Goal: Task Accomplishment & Management: Use online tool/utility

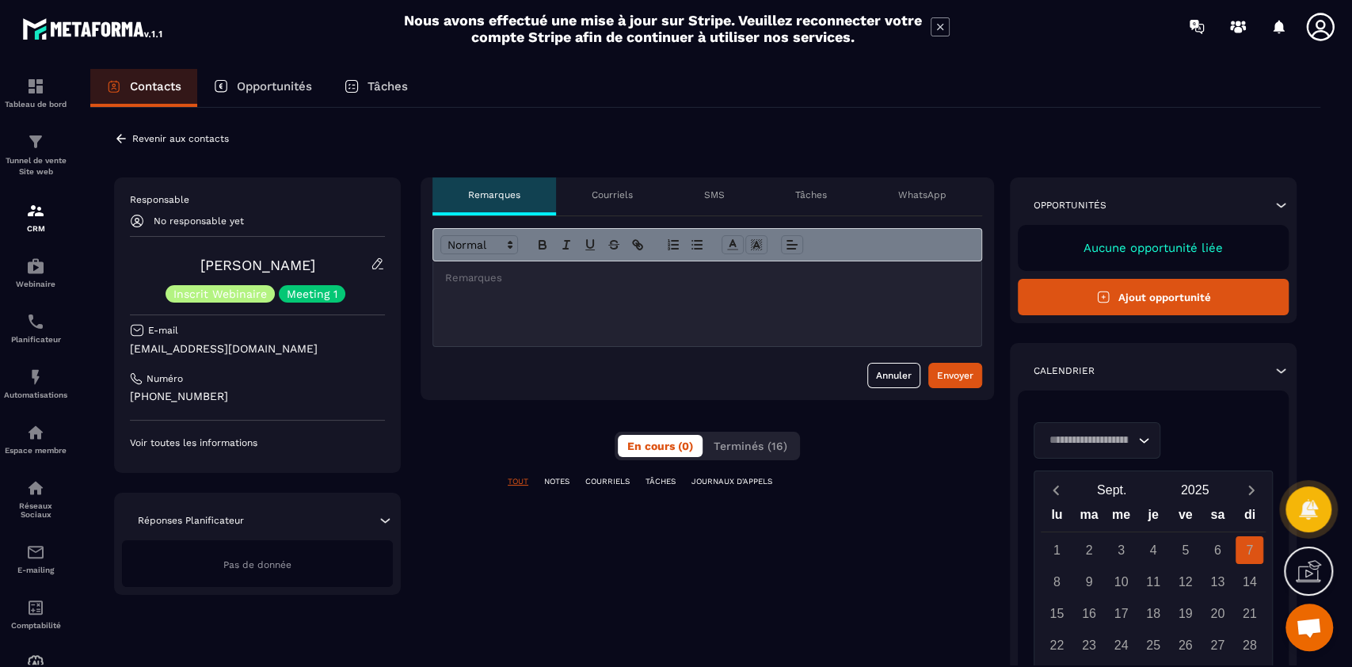
scroll to position [12870, 0]
click at [751, 448] on span "Terminés (16)" at bounding box center [751, 446] width 74 height 13
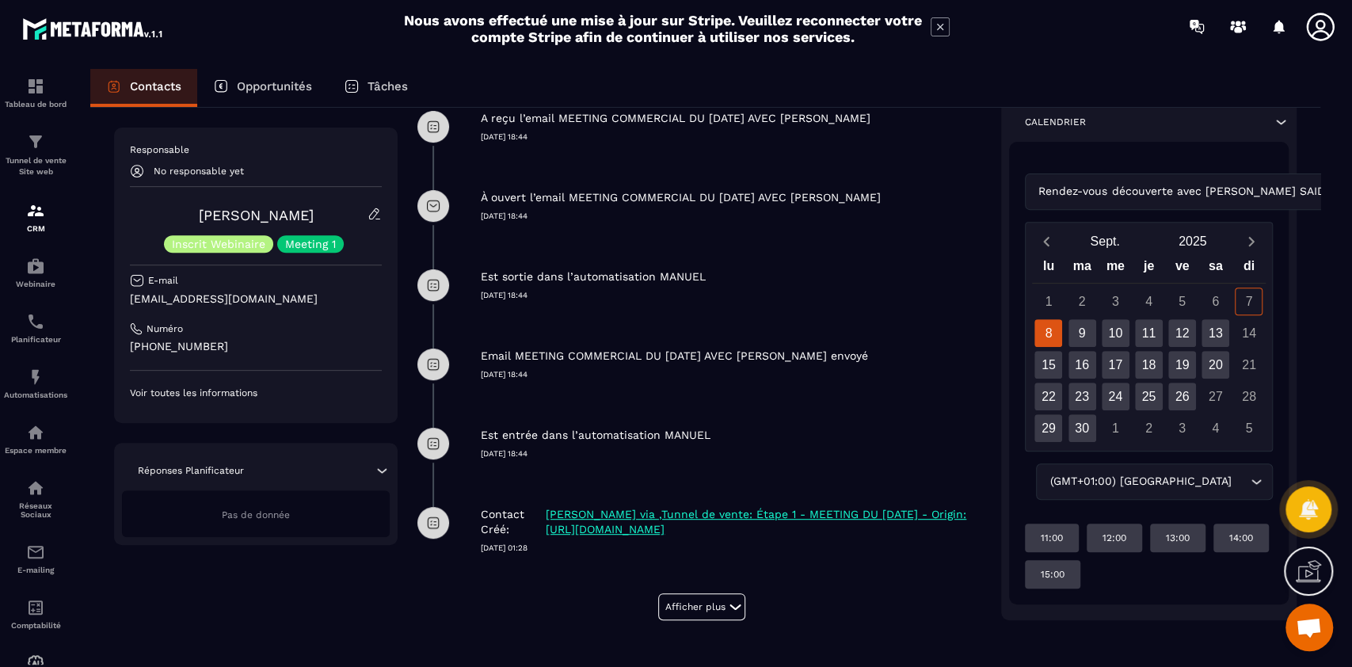
scroll to position [431, 0]
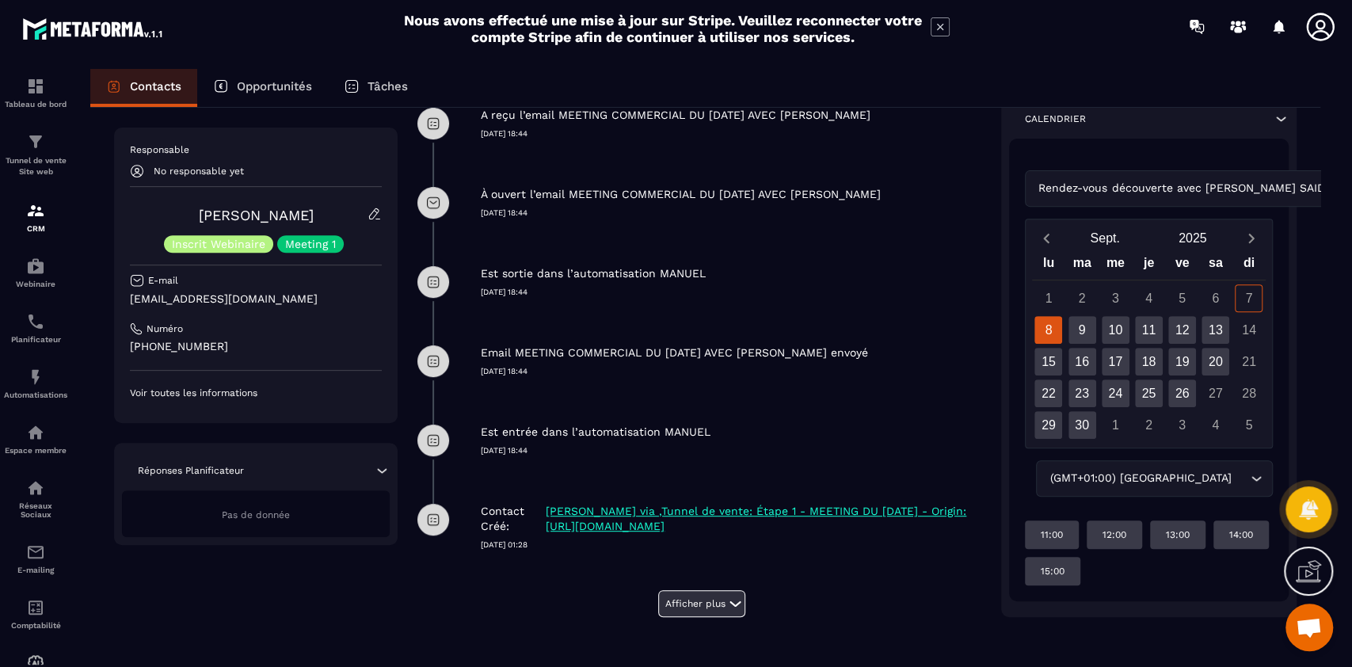
click at [722, 592] on button "Afficher plus" at bounding box center [701, 603] width 87 height 27
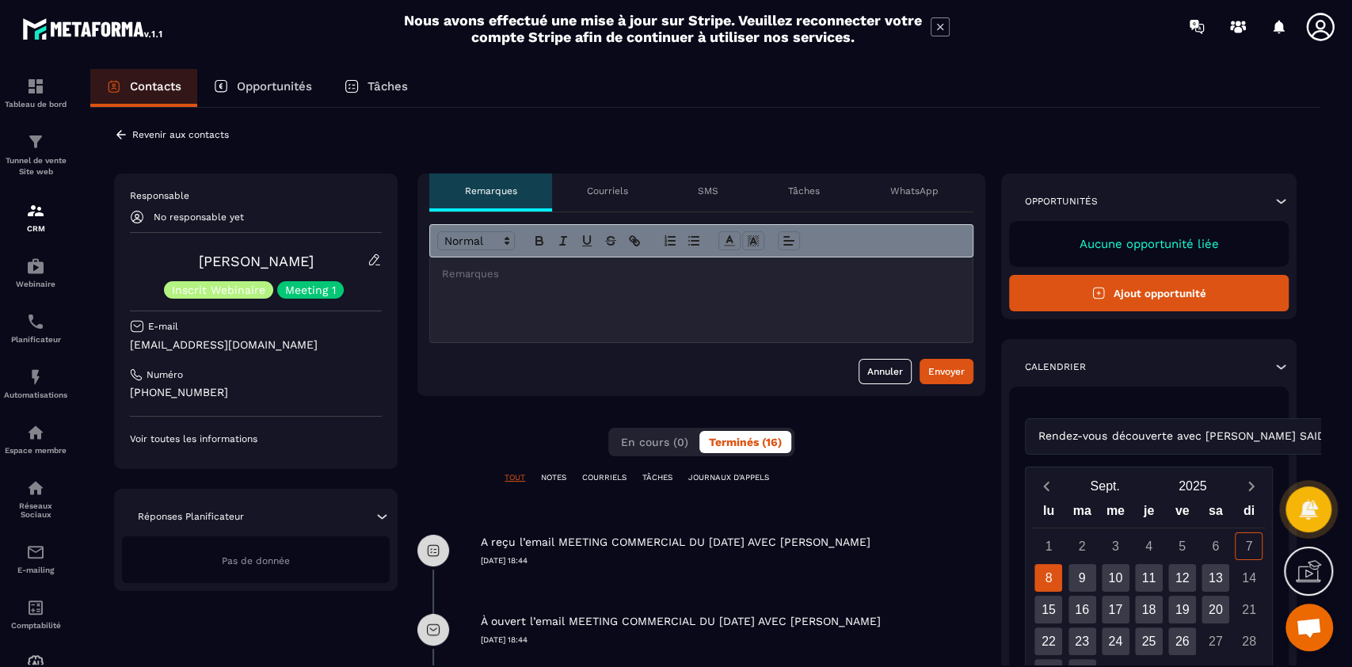
scroll to position [0, 0]
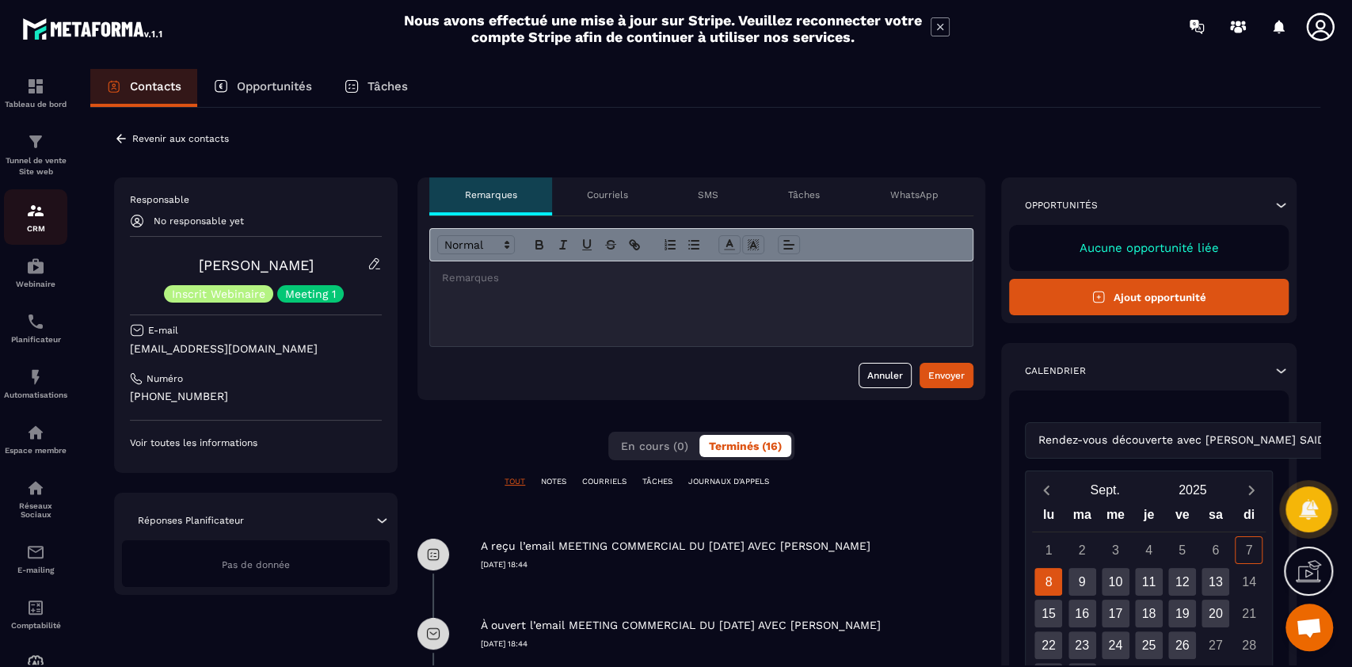
click at [39, 227] on p "CRM" at bounding box center [35, 228] width 63 height 9
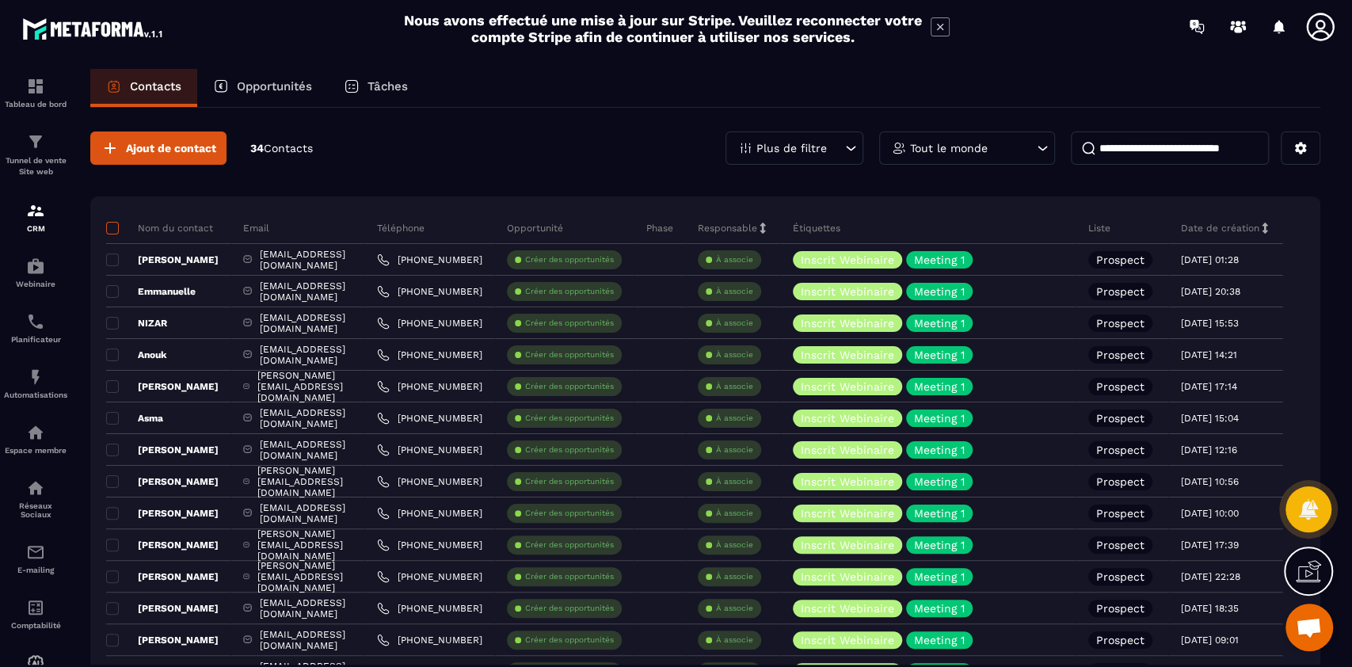
click at [114, 233] on span at bounding box center [112, 228] width 13 height 13
click at [115, 231] on span at bounding box center [112, 228] width 13 height 13
click at [111, 222] on span at bounding box center [112, 228] width 13 height 13
click at [112, 222] on span at bounding box center [112, 228] width 13 height 13
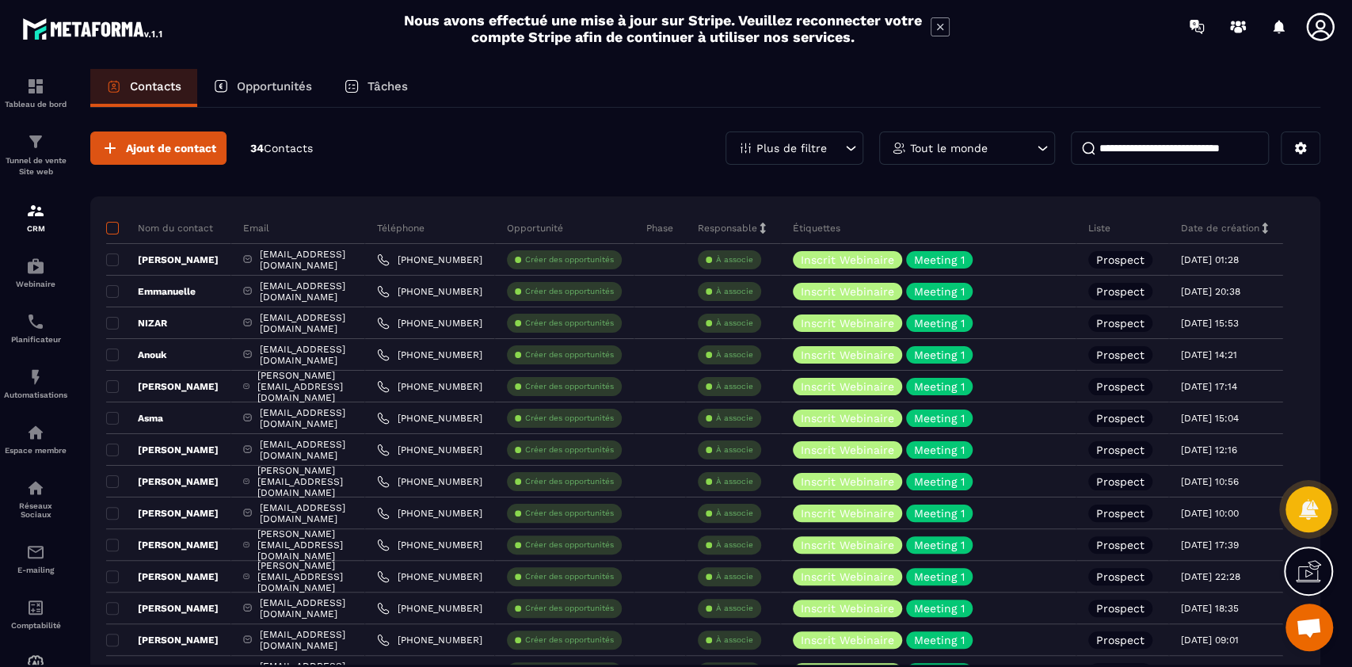
click at [112, 225] on span at bounding box center [112, 228] width 13 height 13
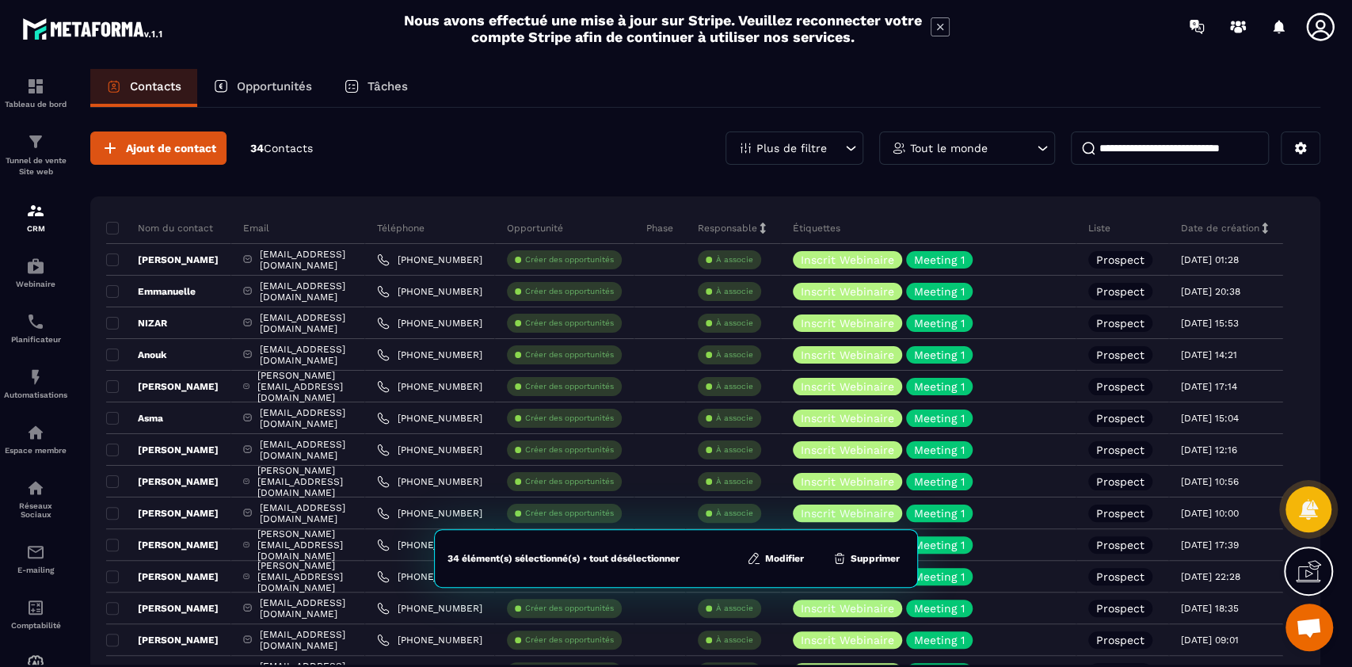
click at [785, 558] on button "Modifier" at bounding box center [775, 559] width 67 height 16
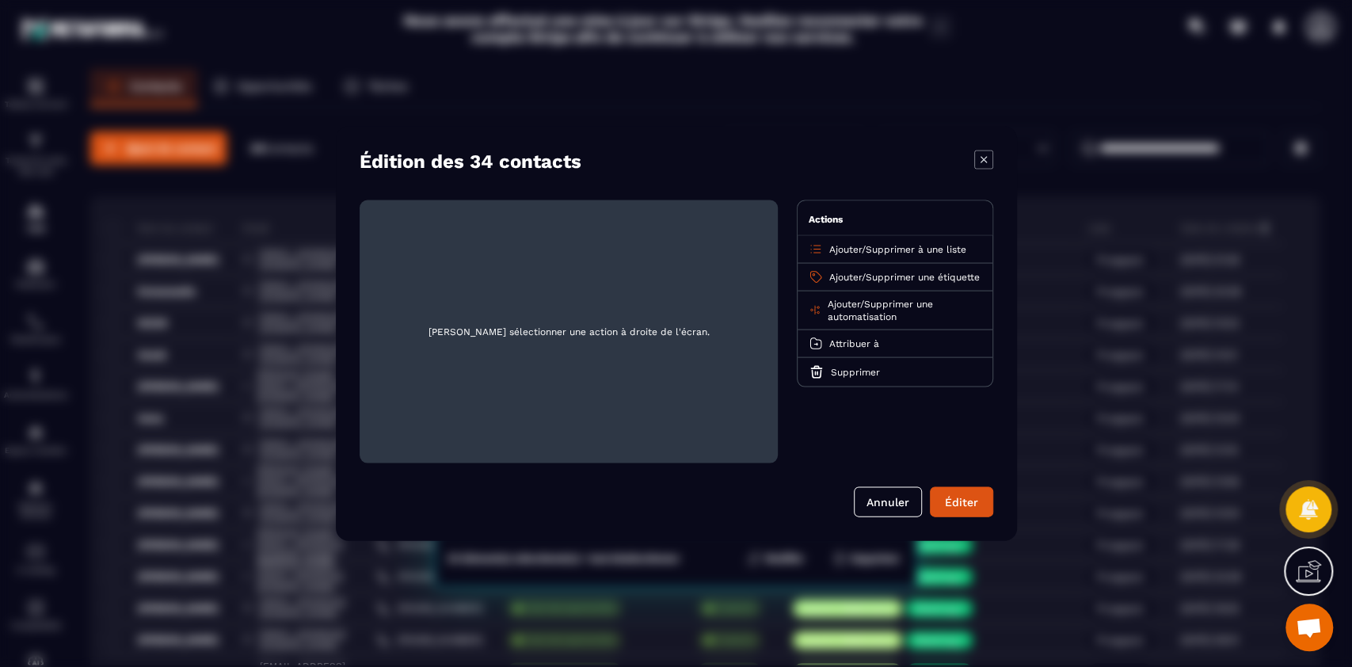
click at [904, 277] on span "Supprimer une étiquette" at bounding box center [923, 277] width 114 height 11
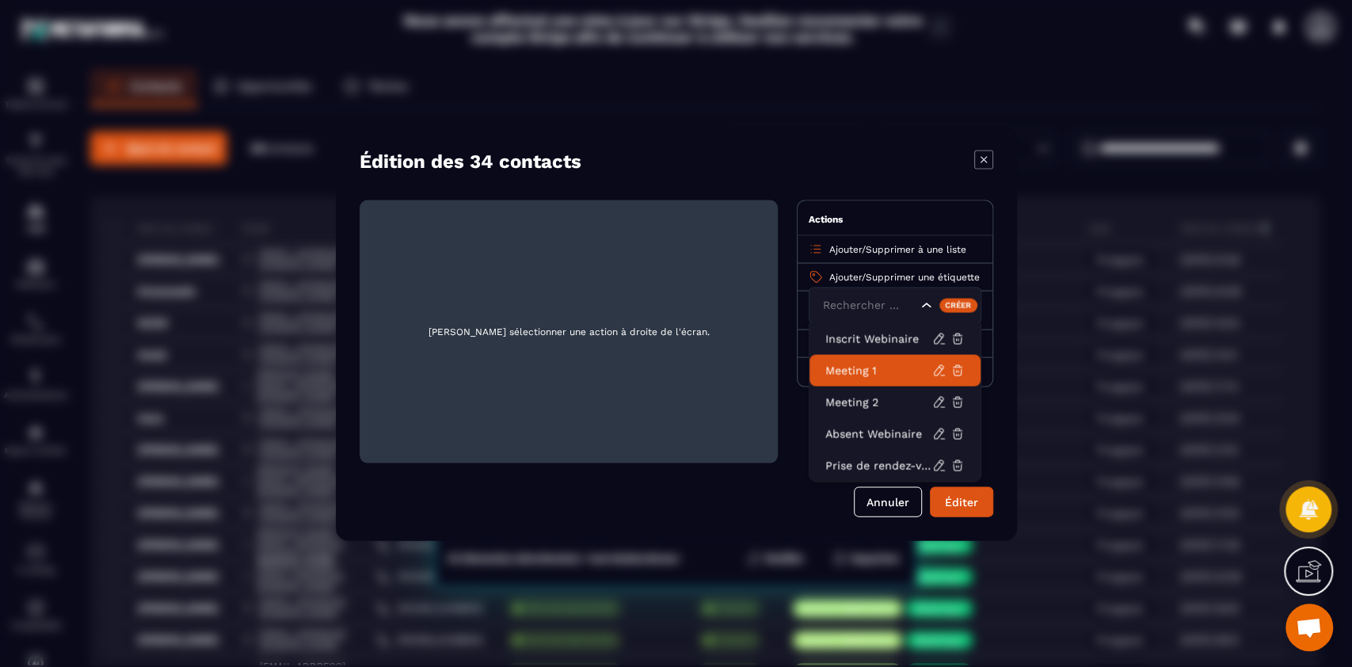
click at [865, 368] on p "Meeting 1" at bounding box center [878, 371] width 107 height 16
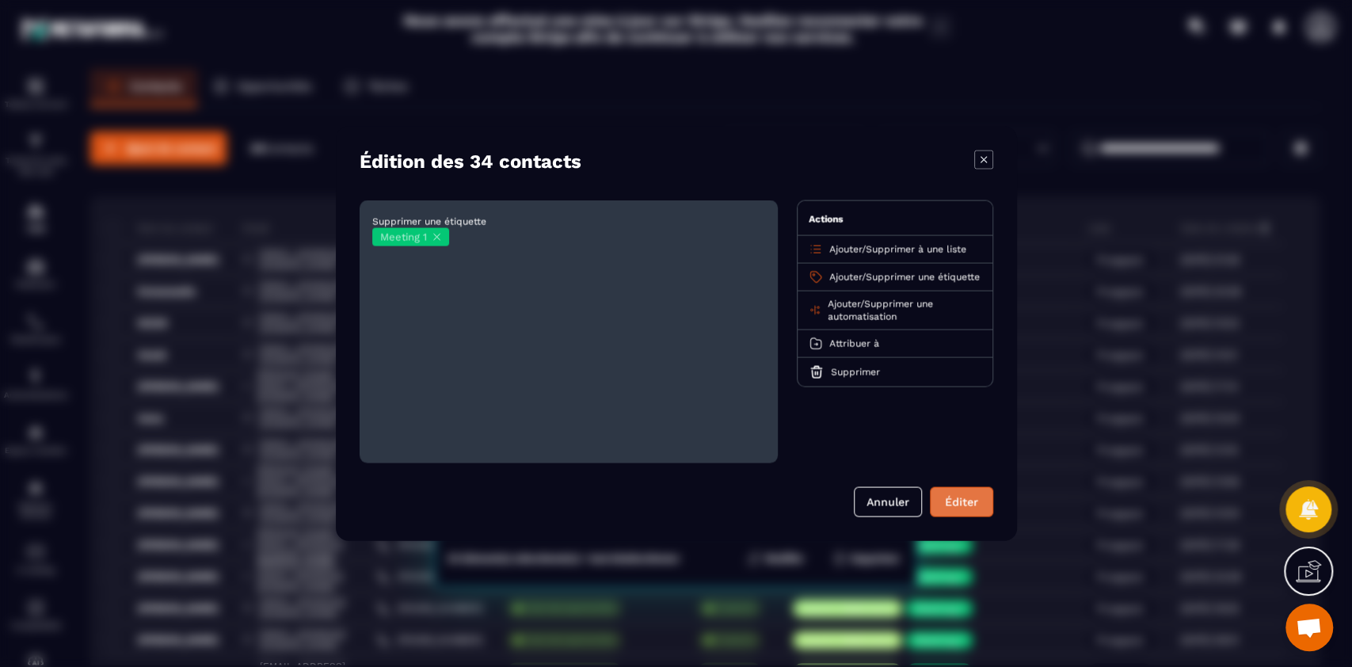
click at [957, 505] on button "Éditer" at bounding box center [961, 502] width 63 height 30
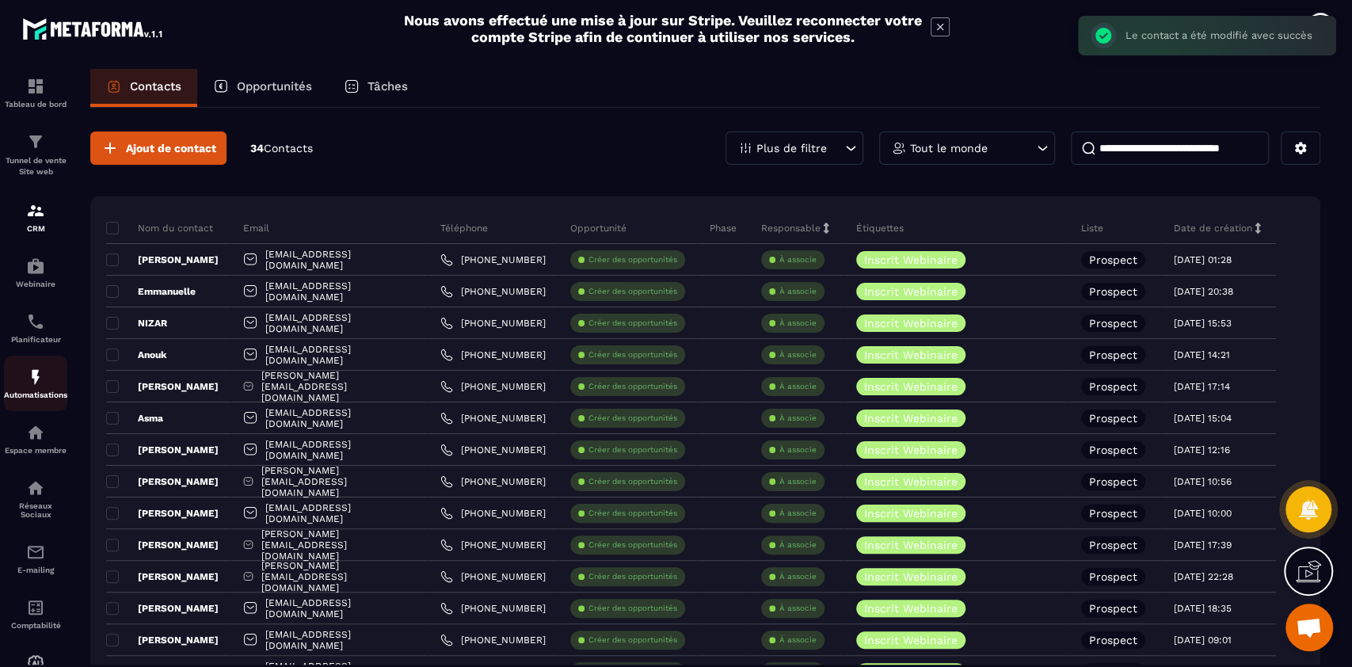
click at [32, 390] on div "Automatisations" at bounding box center [35, 384] width 63 height 32
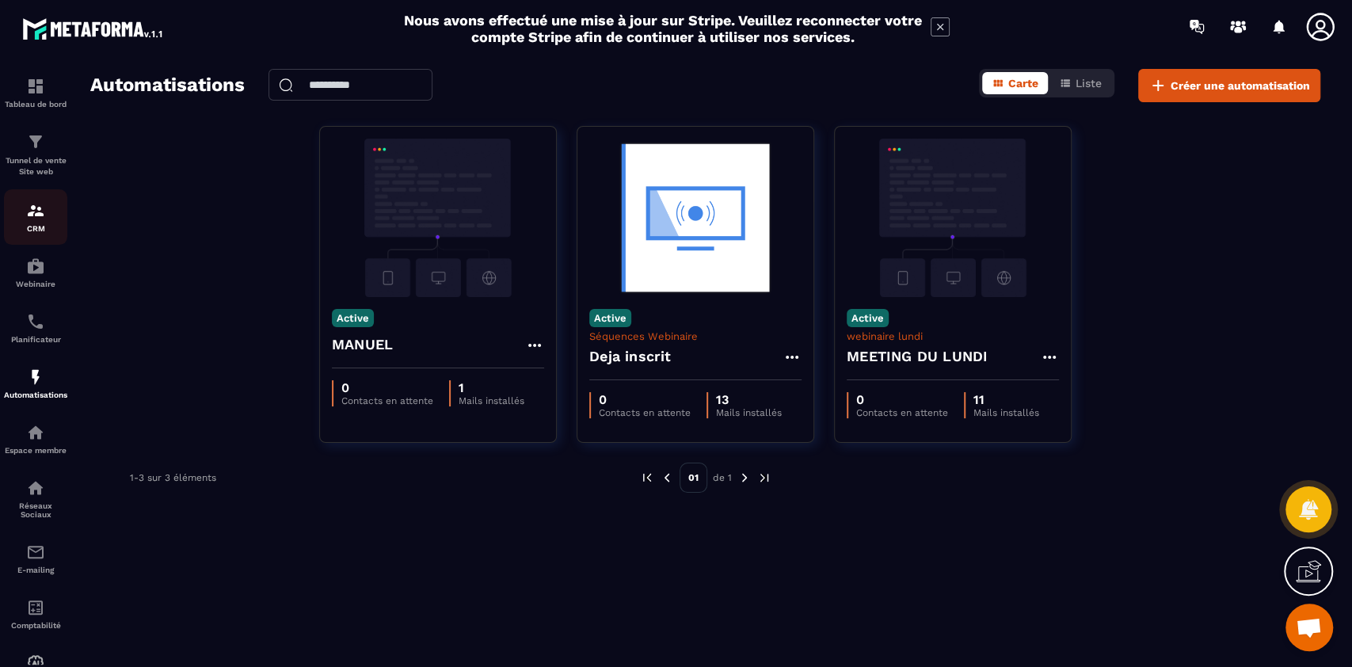
click at [17, 224] on p "CRM" at bounding box center [35, 228] width 63 height 9
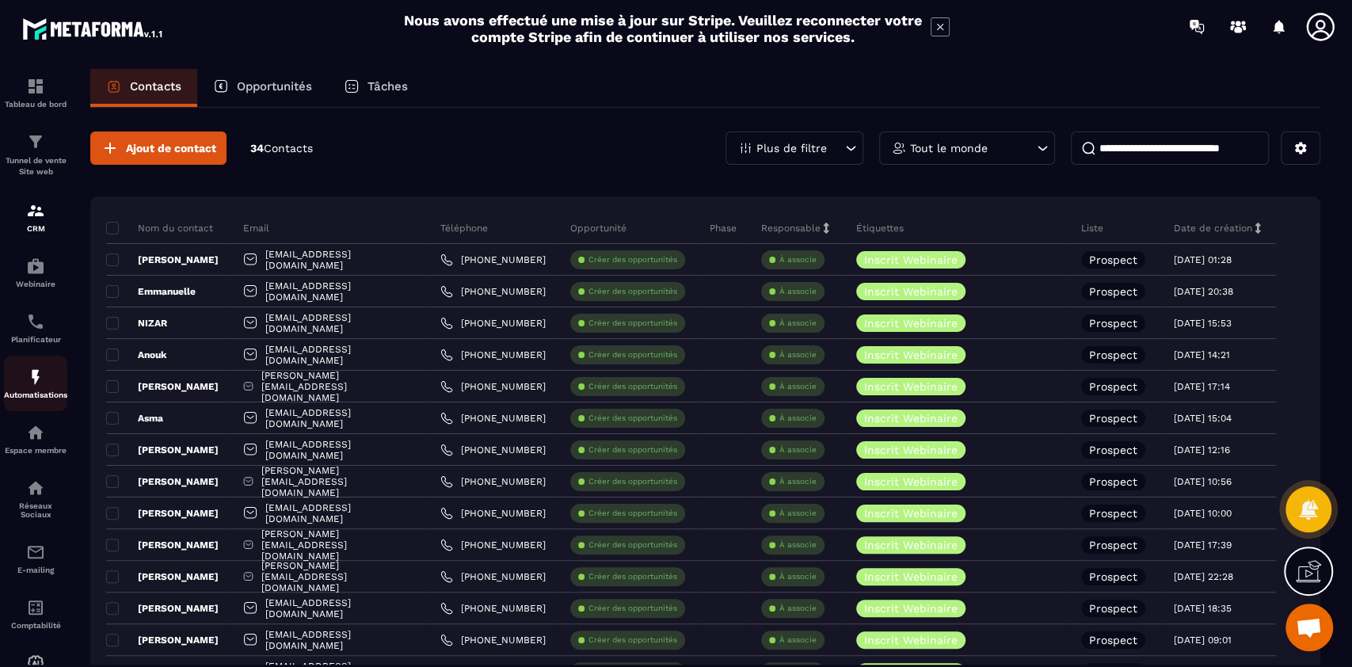
click at [40, 385] on img at bounding box center [35, 377] width 19 height 19
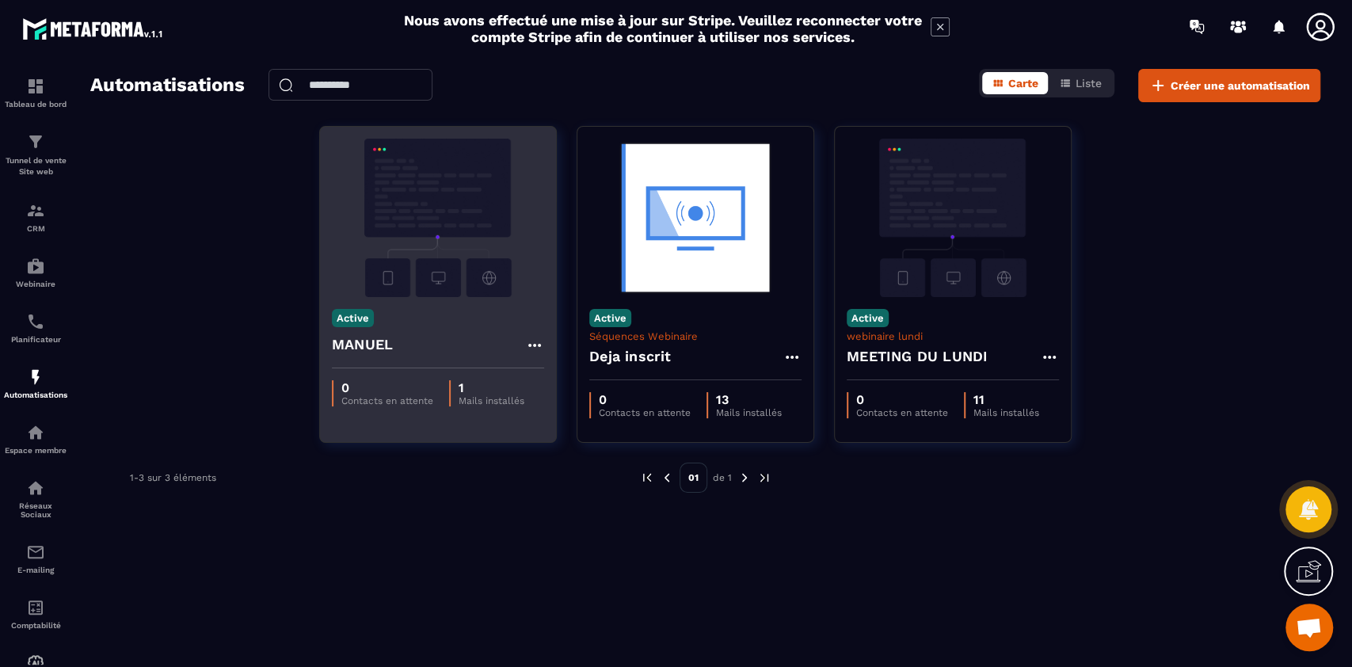
click at [478, 241] on img at bounding box center [438, 218] width 212 height 158
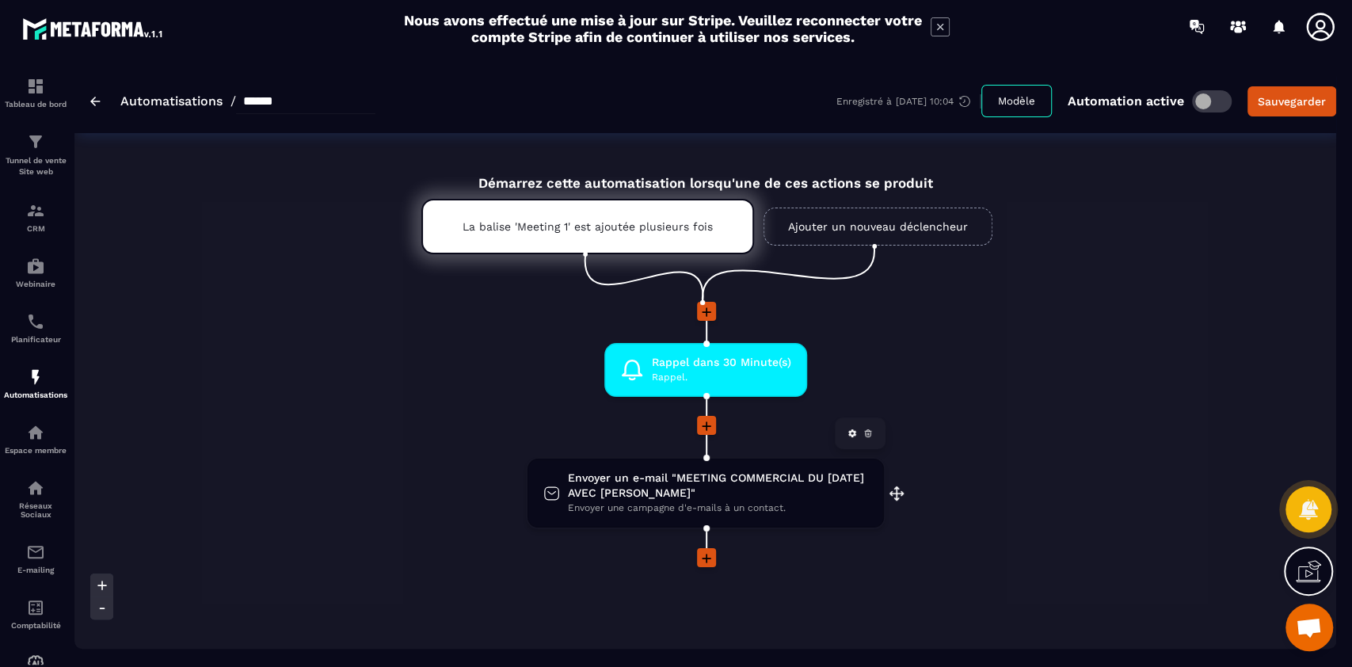
click at [689, 495] on span "Envoyer un e-mail "MEETING COMMERCIAL DU [DATE] AVEC [PERSON_NAME]"" at bounding box center [718, 486] width 300 height 30
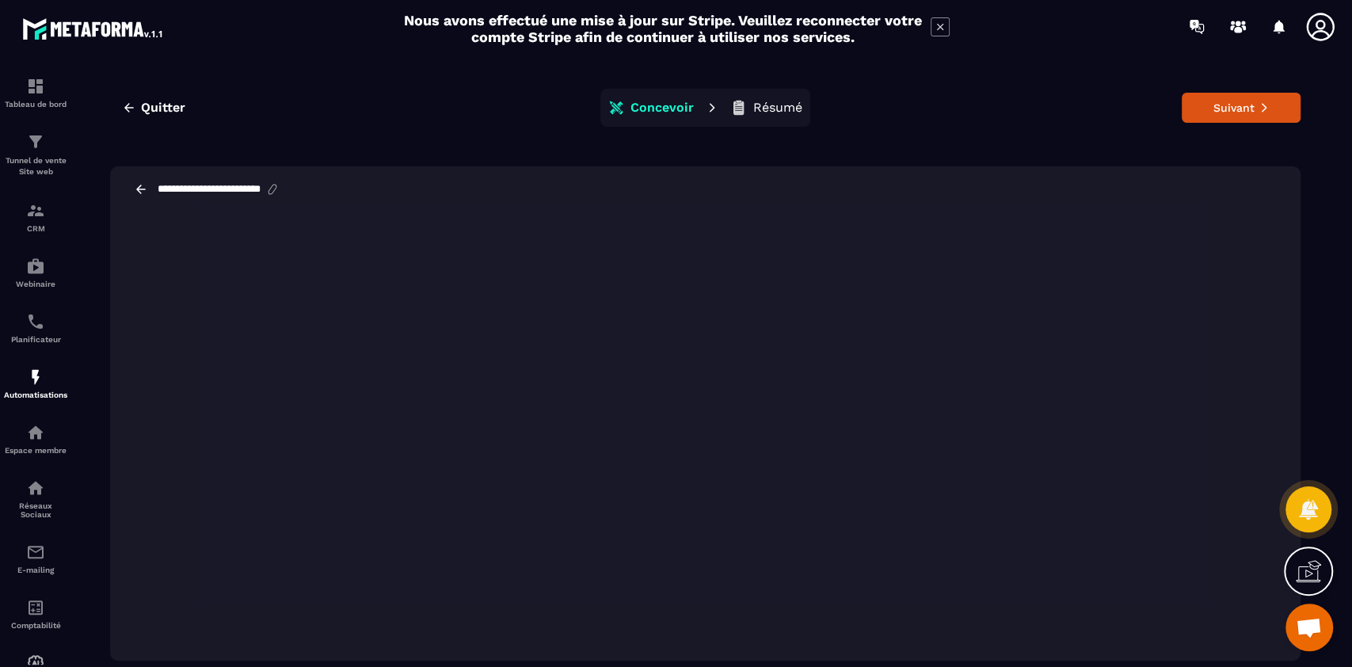
scroll to position [18, 0]
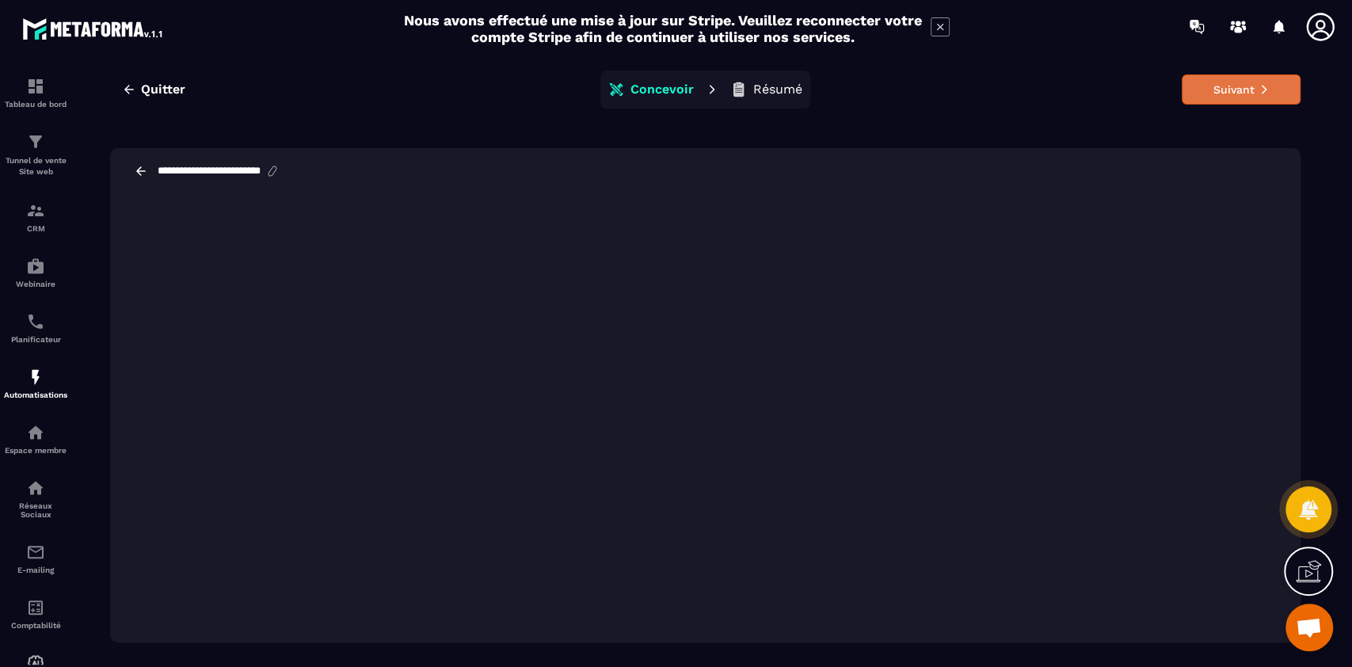
click at [1247, 87] on button "Suivant" at bounding box center [1241, 89] width 119 height 30
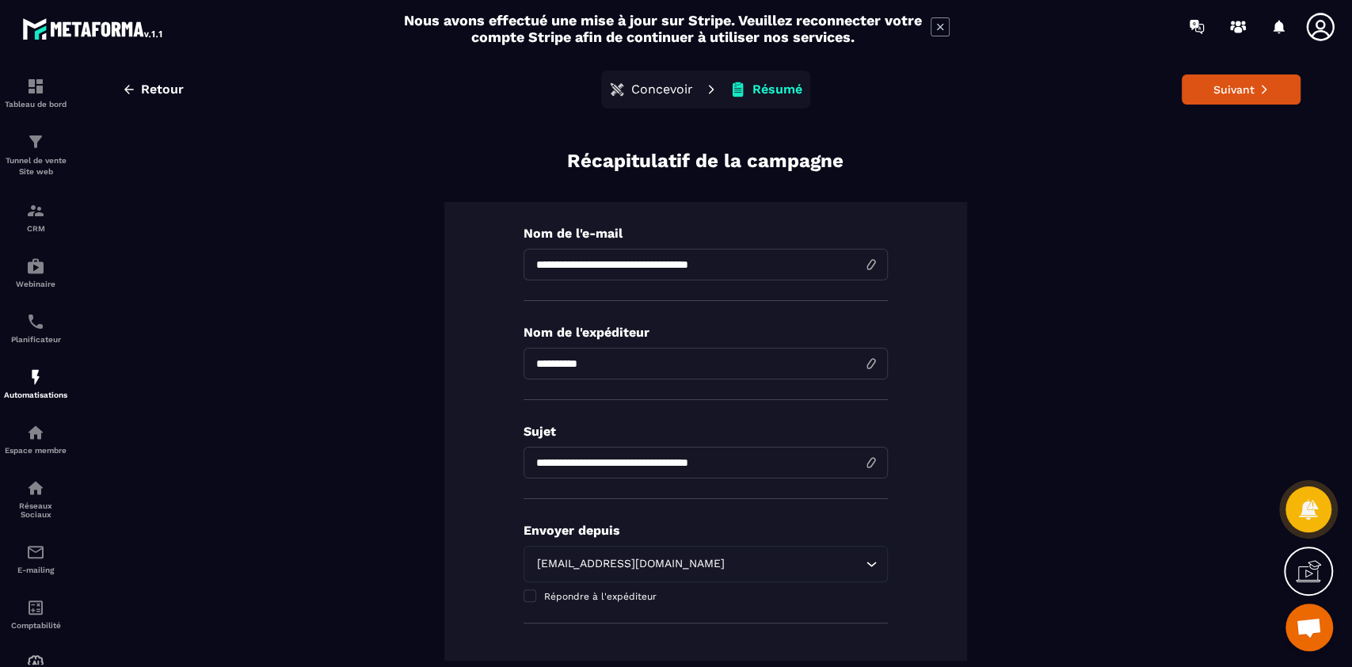
click at [786, 264] on input "**********" at bounding box center [706, 265] width 364 height 32
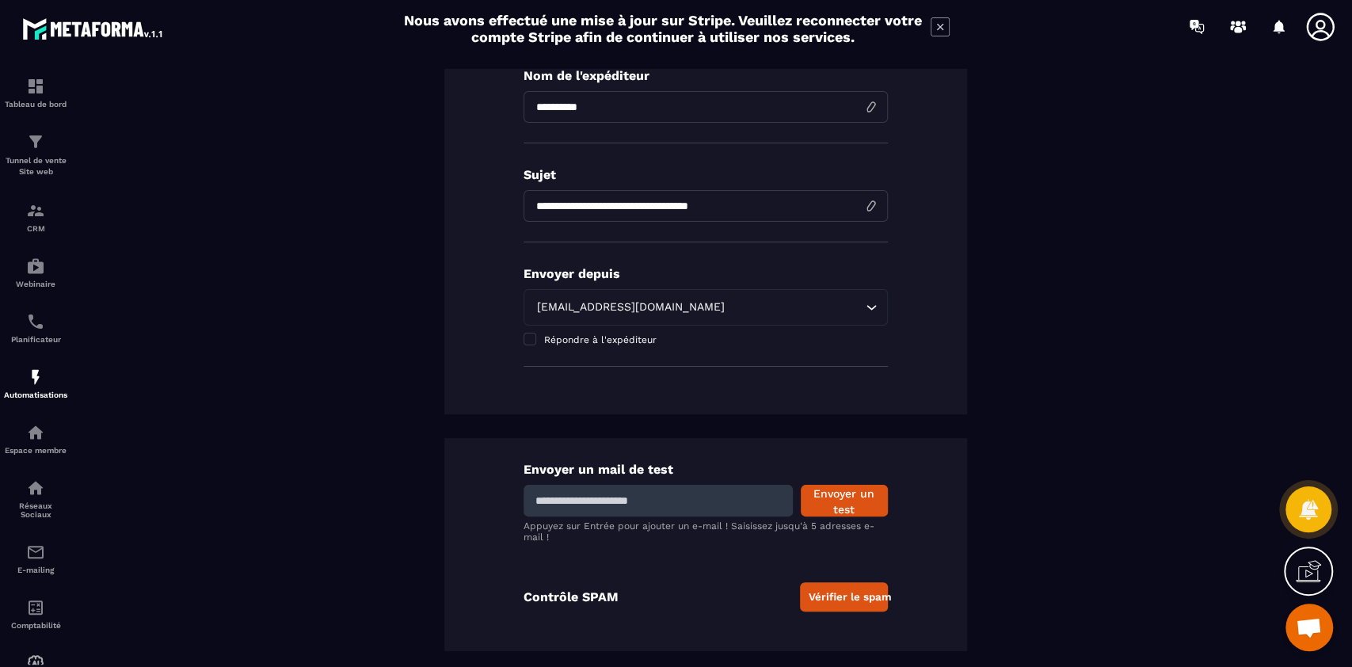
scroll to position [257, 0]
type input "**********"
click at [759, 207] on input "**********" at bounding box center [706, 205] width 364 height 32
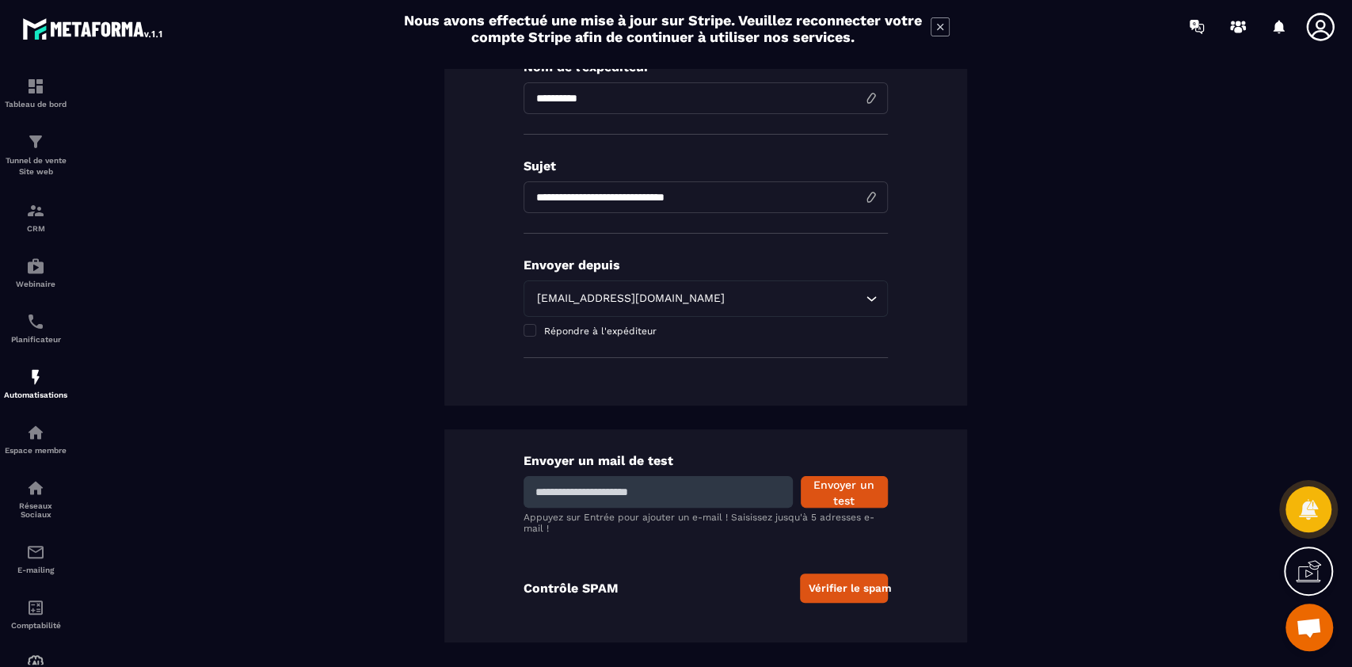
scroll to position [0, 0]
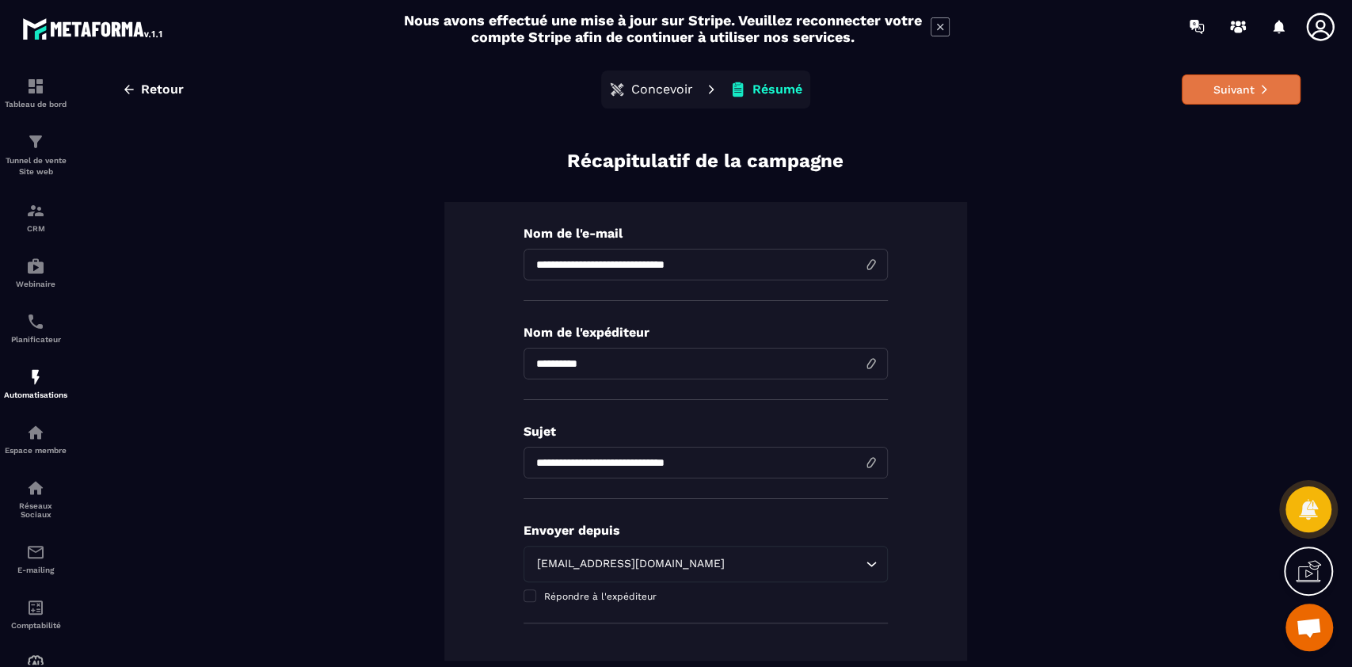
type input "**********"
click at [1219, 86] on button "Suivant" at bounding box center [1241, 89] width 119 height 30
click at [1206, 96] on button "Suivant" at bounding box center [1241, 89] width 119 height 30
click at [1213, 91] on button "Suivant" at bounding box center [1241, 89] width 119 height 30
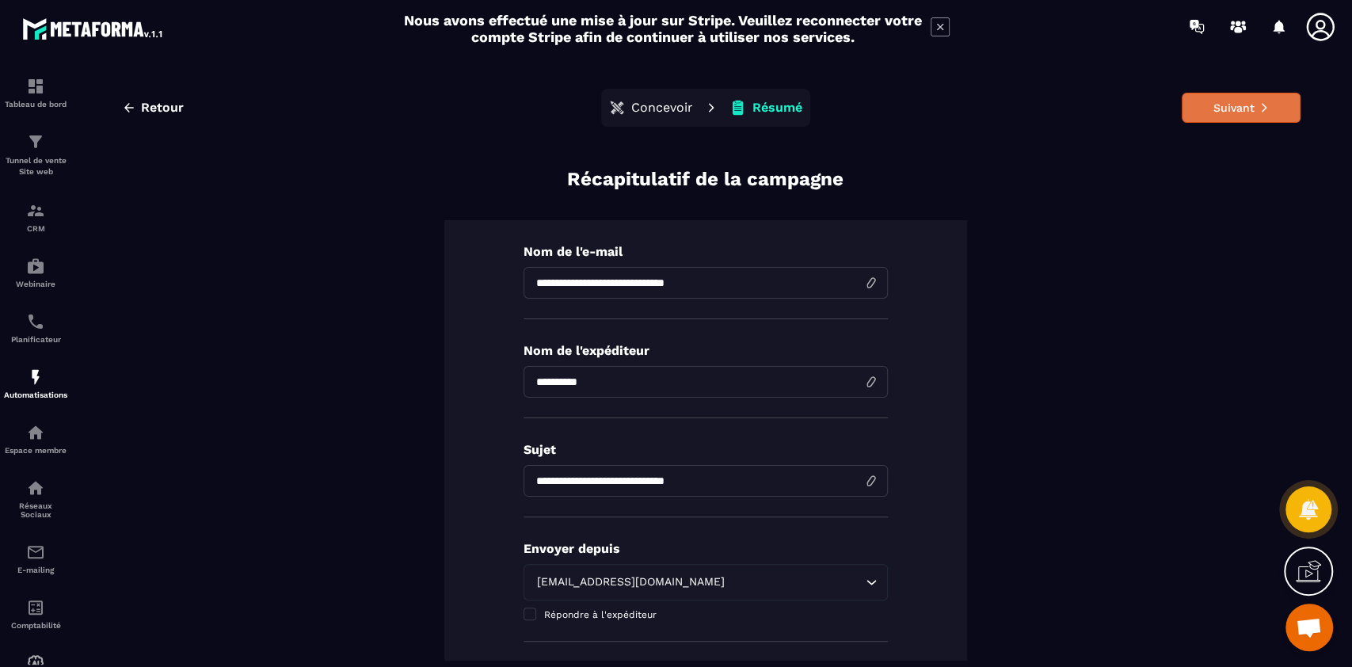
click at [1217, 108] on button "Suivant" at bounding box center [1241, 108] width 119 height 30
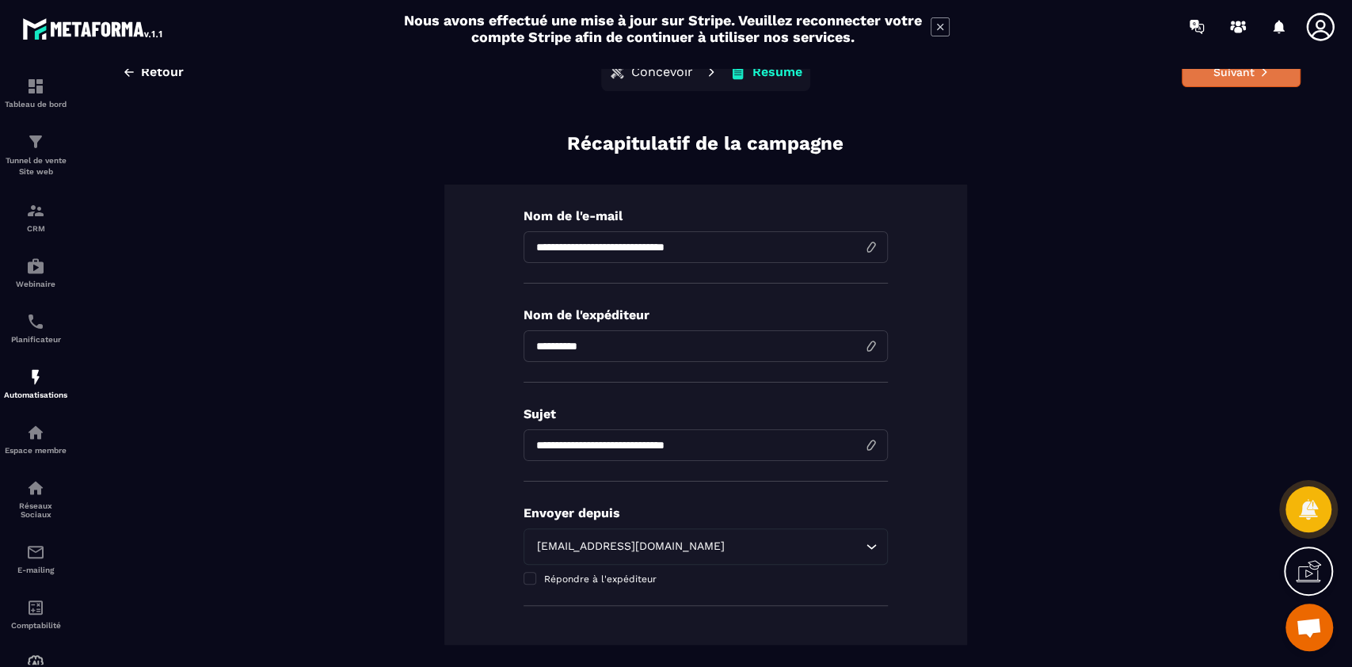
click at [1196, 80] on button "Suivant" at bounding box center [1241, 72] width 119 height 30
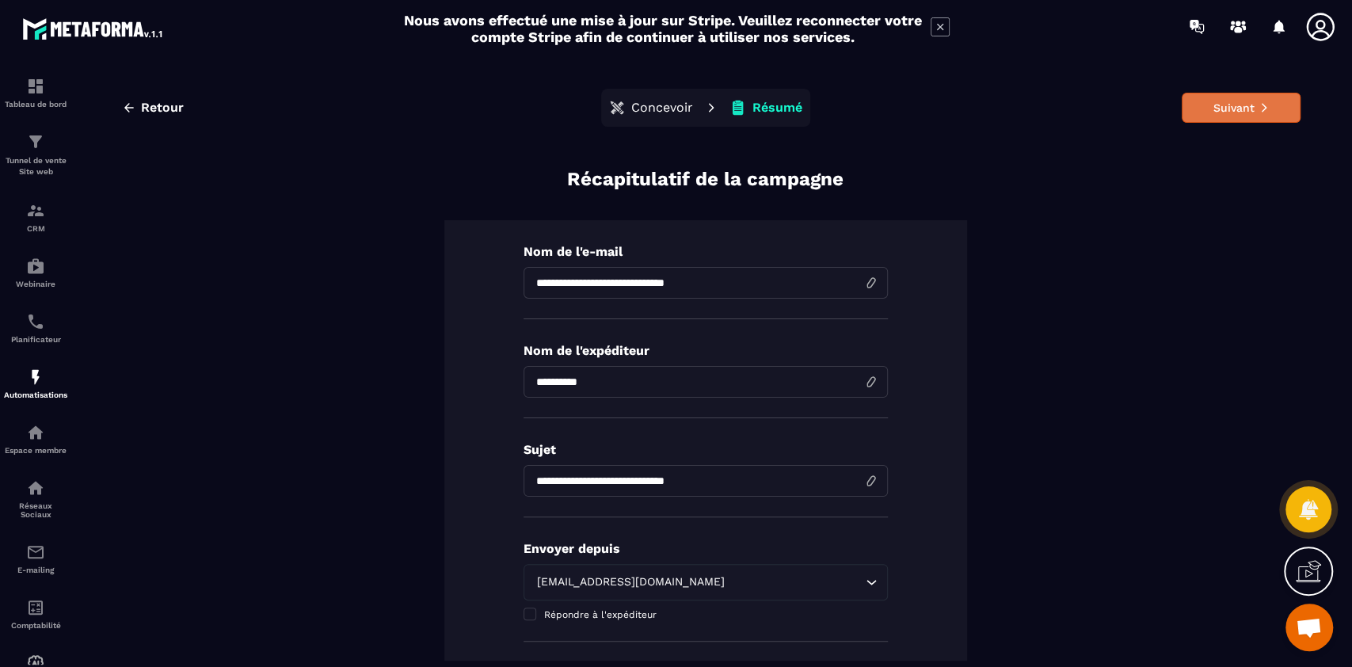
click at [1218, 104] on button "Suivant" at bounding box center [1241, 108] width 119 height 30
click at [1196, 110] on button "Suivant" at bounding box center [1241, 108] width 119 height 30
click at [1232, 100] on button "Suivant" at bounding box center [1241, 108] width 119 height 30
click at [1228, 98] on button "Suivant" at bounding box center [1241, 108] width 119 height 30
click at [1219, 120] on button "Suivant" at bounding box center [1241, 108] width 119 height 30
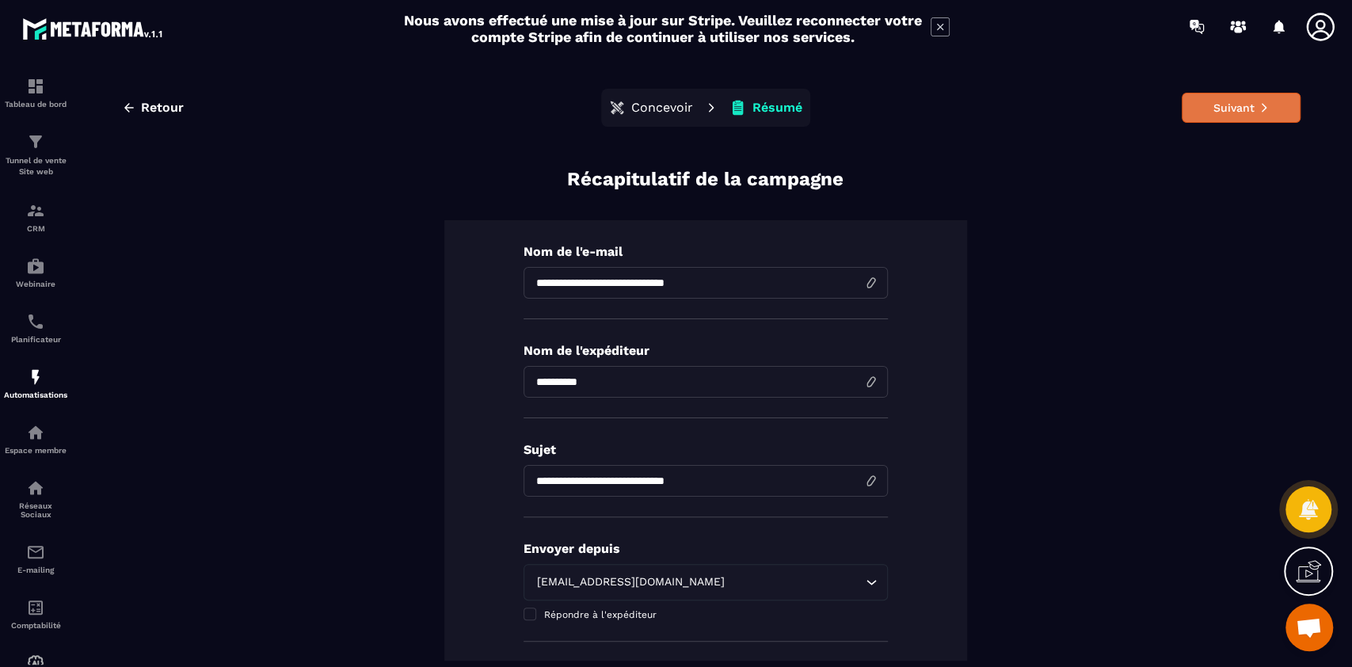
click at [1219, 120] on button "Suivant" at bounding box center [1241, 108] width 119 height 30
click at [1219, 114] on button "Suivant" at bounding box center [1241, 108] width 119 height 30
click at [1204, 112] on button "Suivant" at bounding box center [1241, 108] width 119 height 30
click at [1121, 118] on div "Suivant" at bounding box center [1198, 108] width 206 height 30
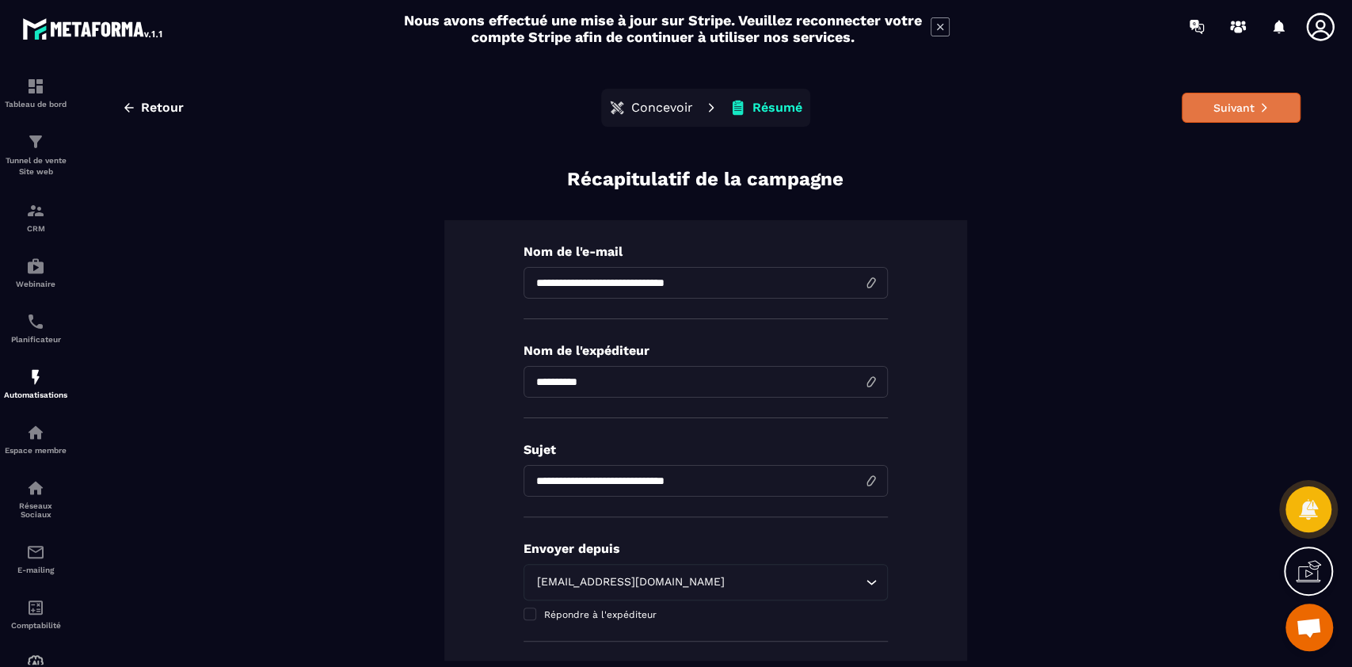
click at [1228, 115] on button "Suivant" at bounding box center [1241, 108] width 119 height 30
click at [1228, 114] on button "Suivant" at bounding box center [1241, 108] width 119 height 30
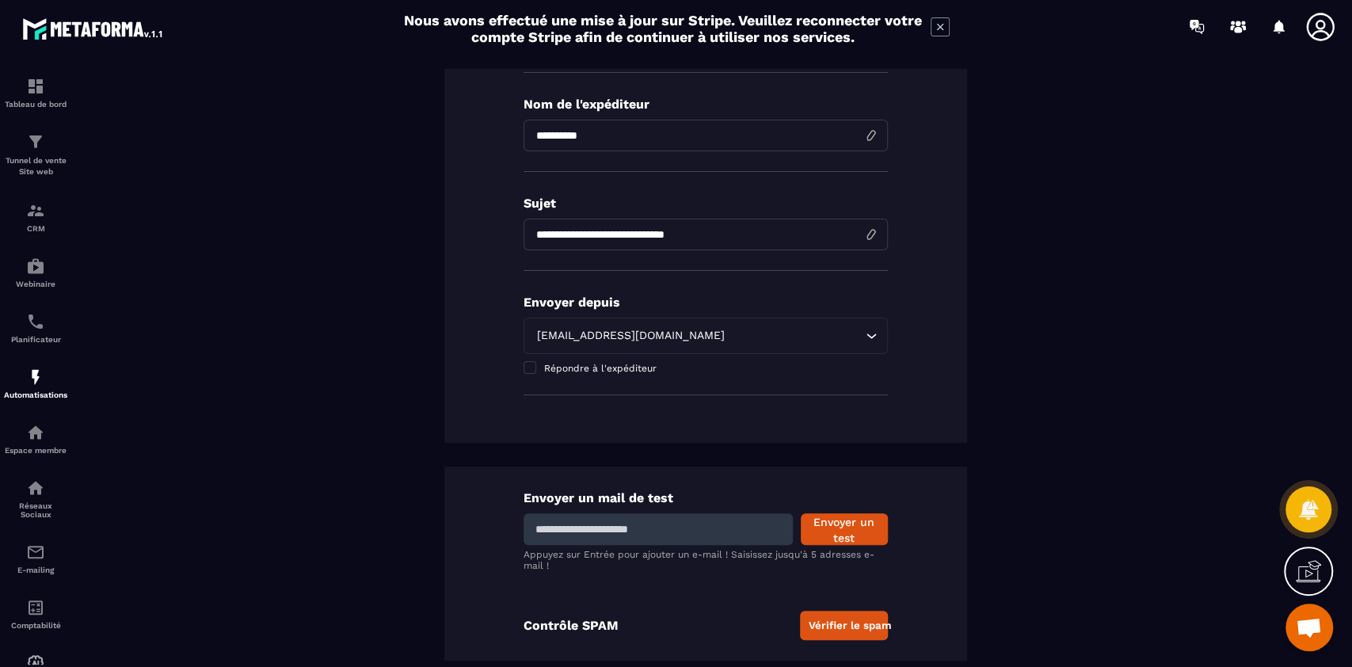
scroll to position [266, 0]
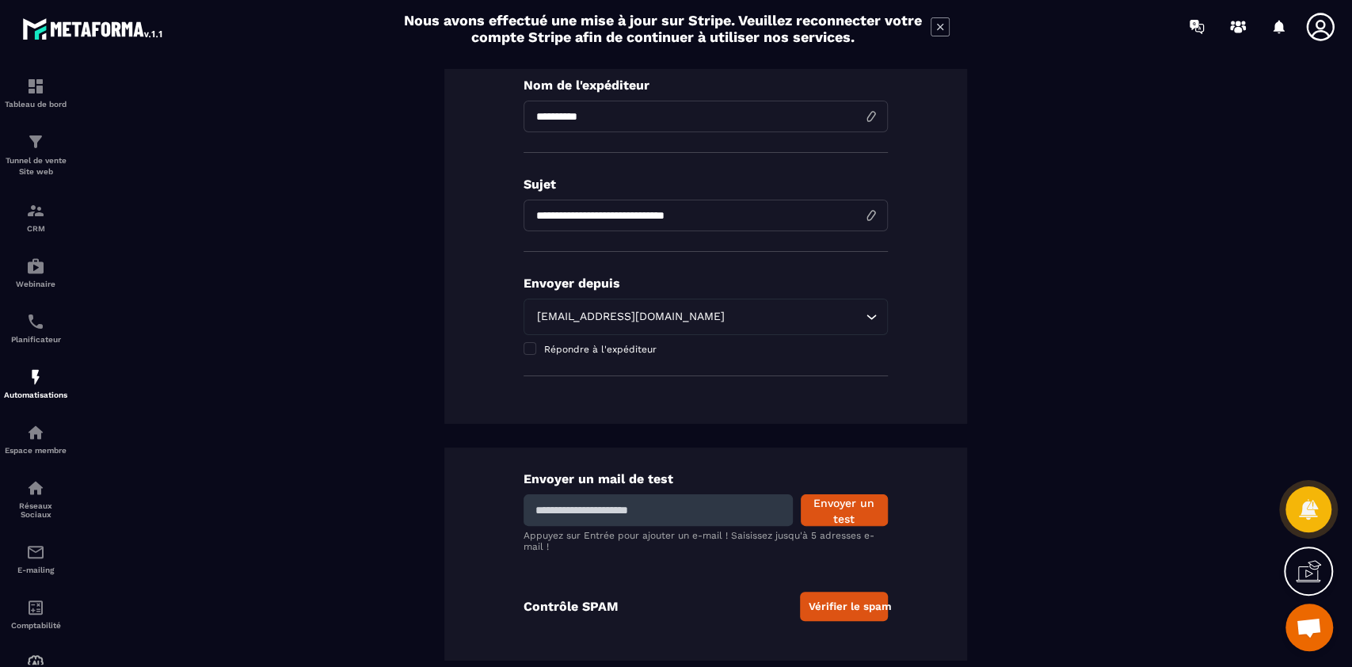
click at [648, 507] on input at bounding box center [658, 510] width 269 height 32
type input "**********"
click at [859, 510] on button "Envoyer un test" at bounding box center [844, 510] width 87 height 32
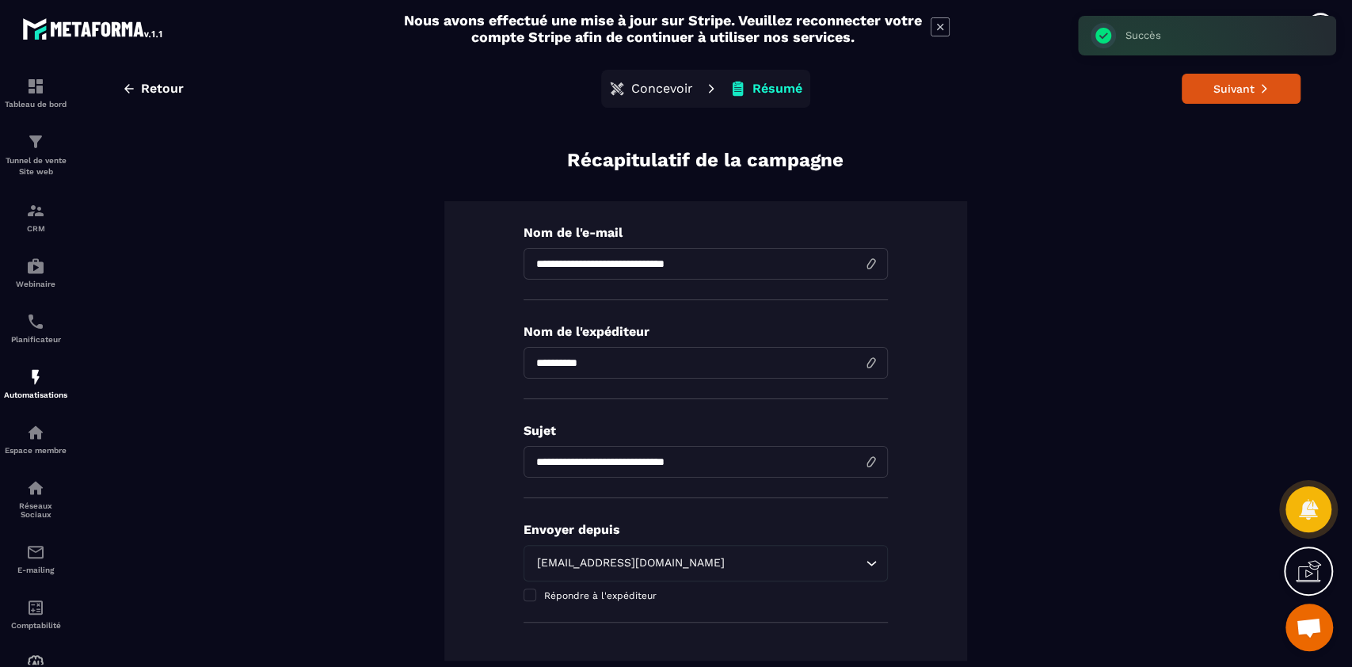
scroll to position [0, 0]
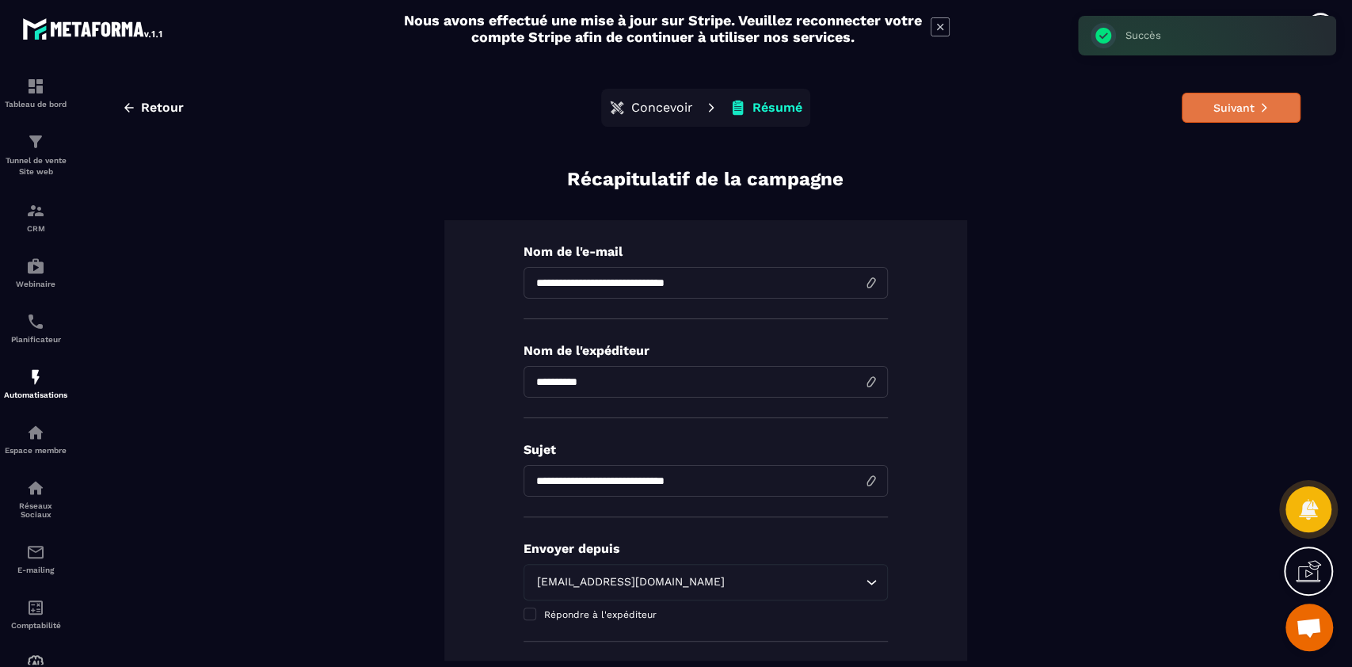
click at [1200, 105] on button "Suivant" at bounding box center [1241, 108] width 119 height 30
click at [1236, 116] on button "Suivant" at bounding box center [1241, 108] width 119 height 30
click at [1211, 110] on button "Suivant" at bounding box center [1241, 108] width 119 height 30
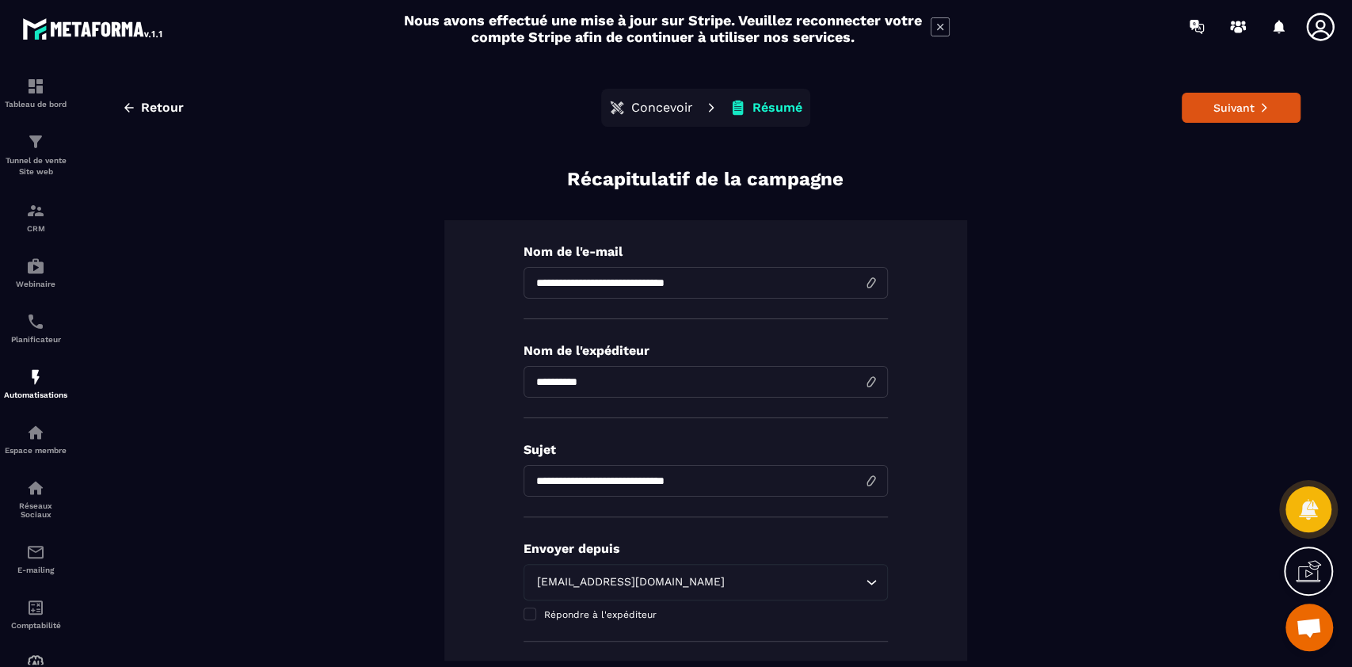
click at [1200, 126] on div "Retour Concevoir Résumé Suivant" at bounding box center [705, 108] width 1191 height 38
click at [1202, 108] on button "Suivant" at bounding box center [1241, 108] width 119 height 30
click at [168, 107] on span "Retour" at bounding box center [162, 108] width 43 height 16
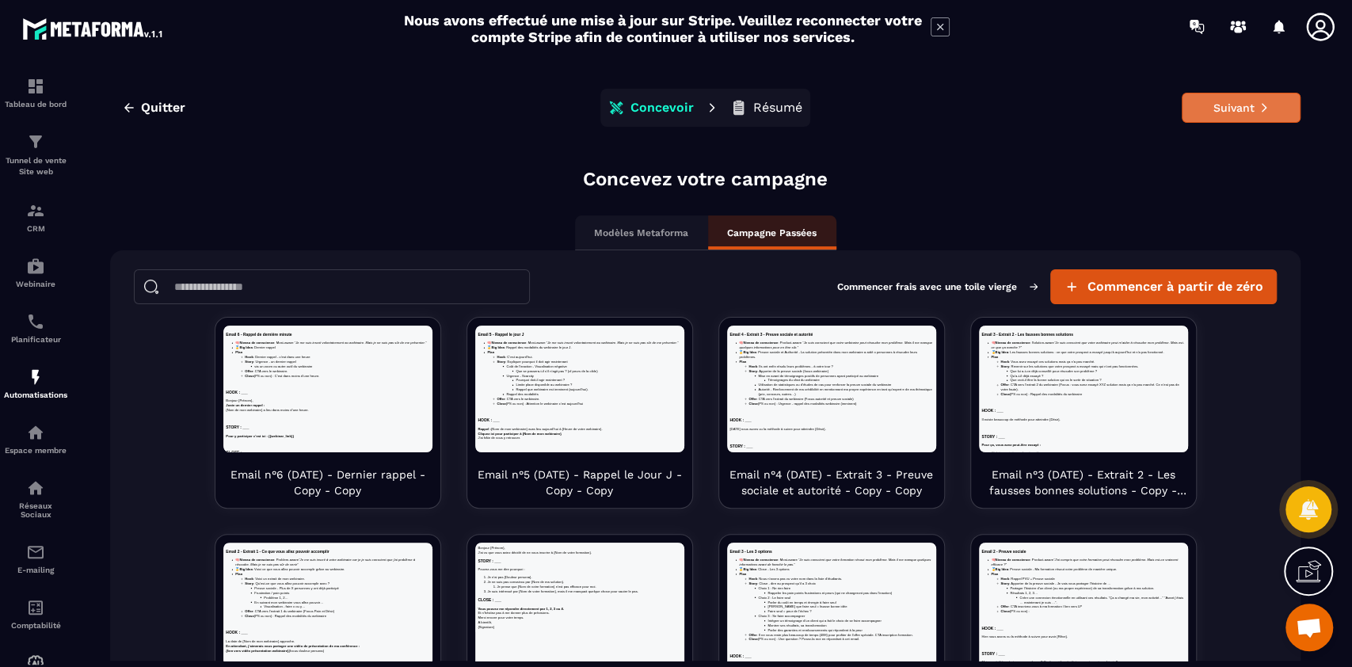
click at [1232, 111] on button "Suivant" at bounding box center [1241, 108] width 119 height 30
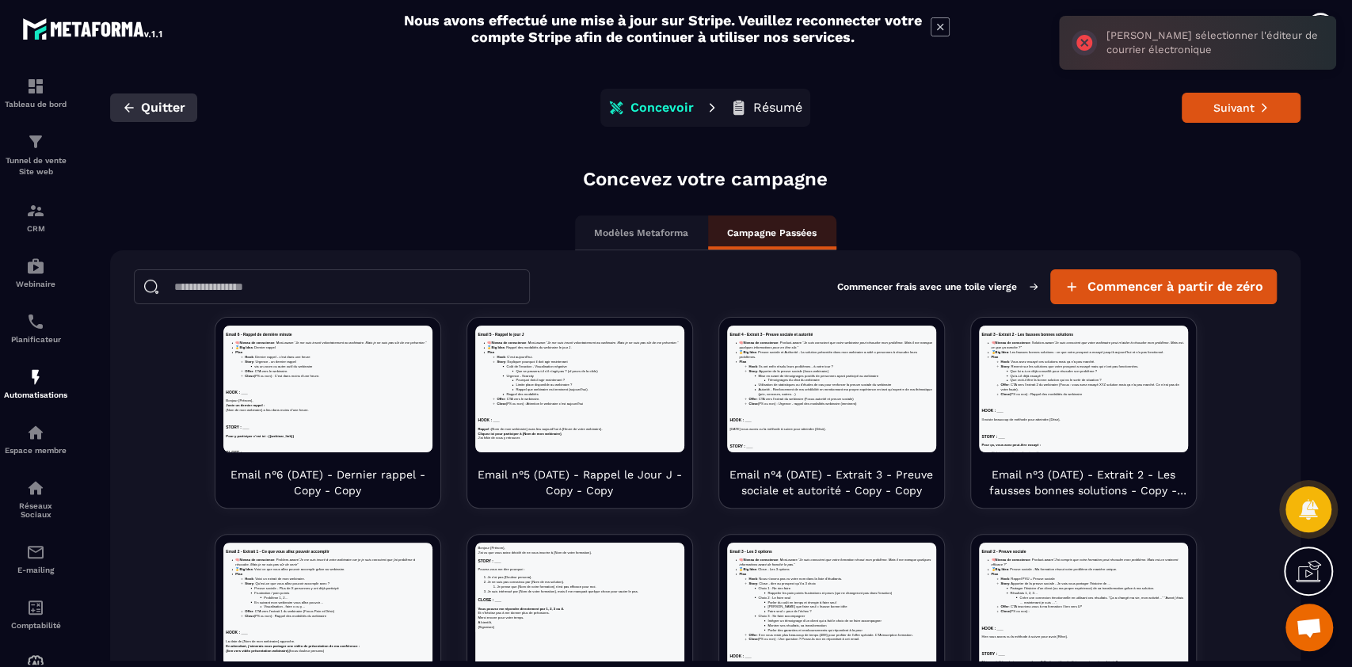
click at [133, 101] on icon "button" at bounding box center [129, 108] width 14 height 14
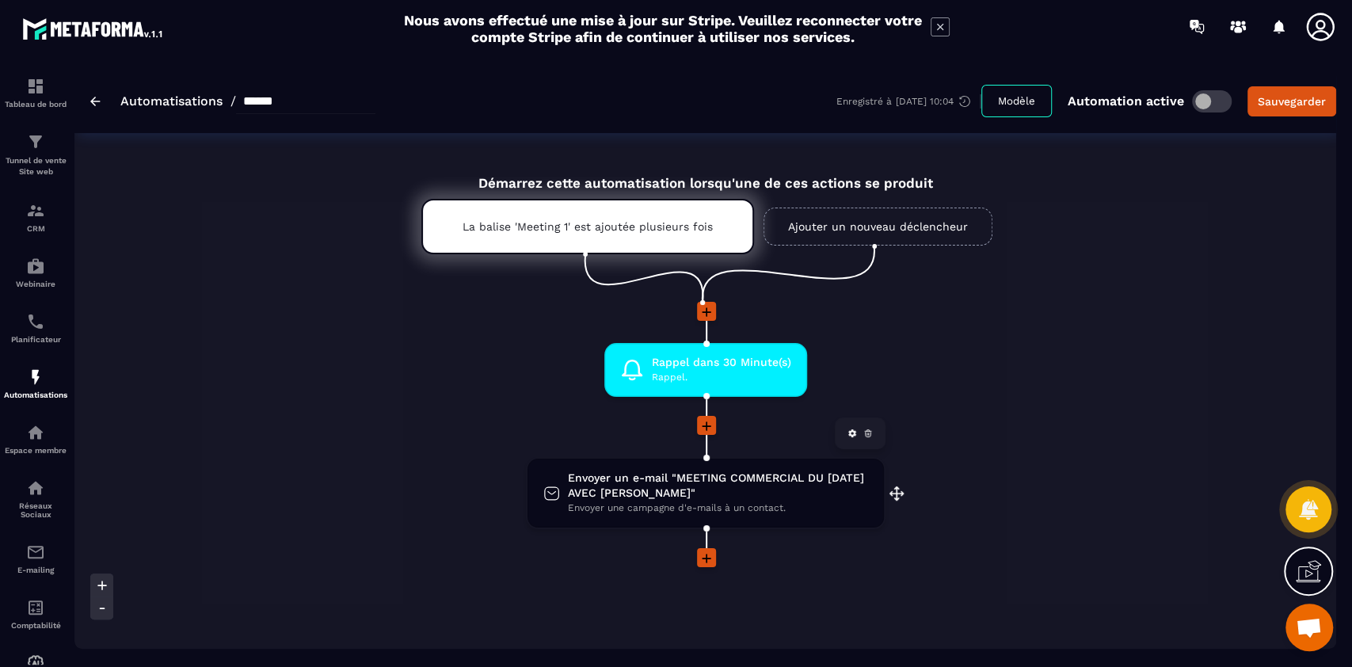
click at [682, 497] on span "Envoyer un e-mail "MEETING COMMERCIAL DU [DATE] AVEC [PERSON_NAME]"" at bounding box center [718, 486] width 300 height 30
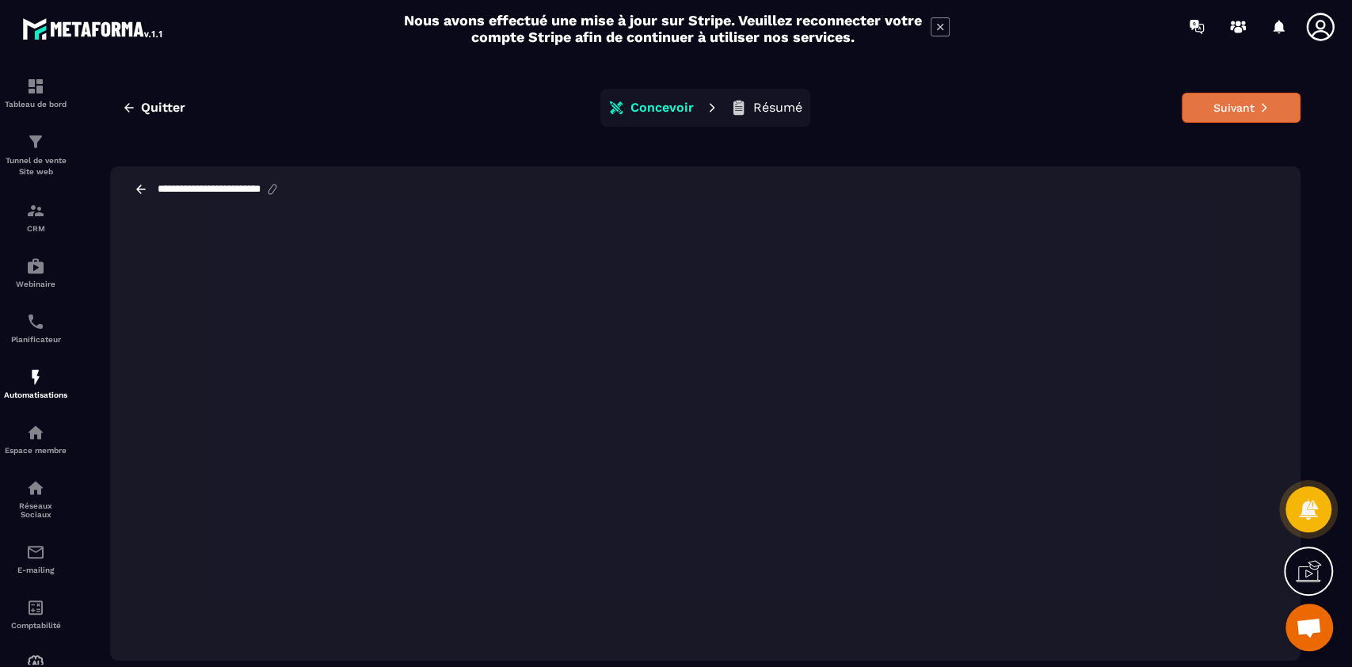
click at [1226, 105] on button "Suivant" at bounding box center [1241, 108] width 119 height 30
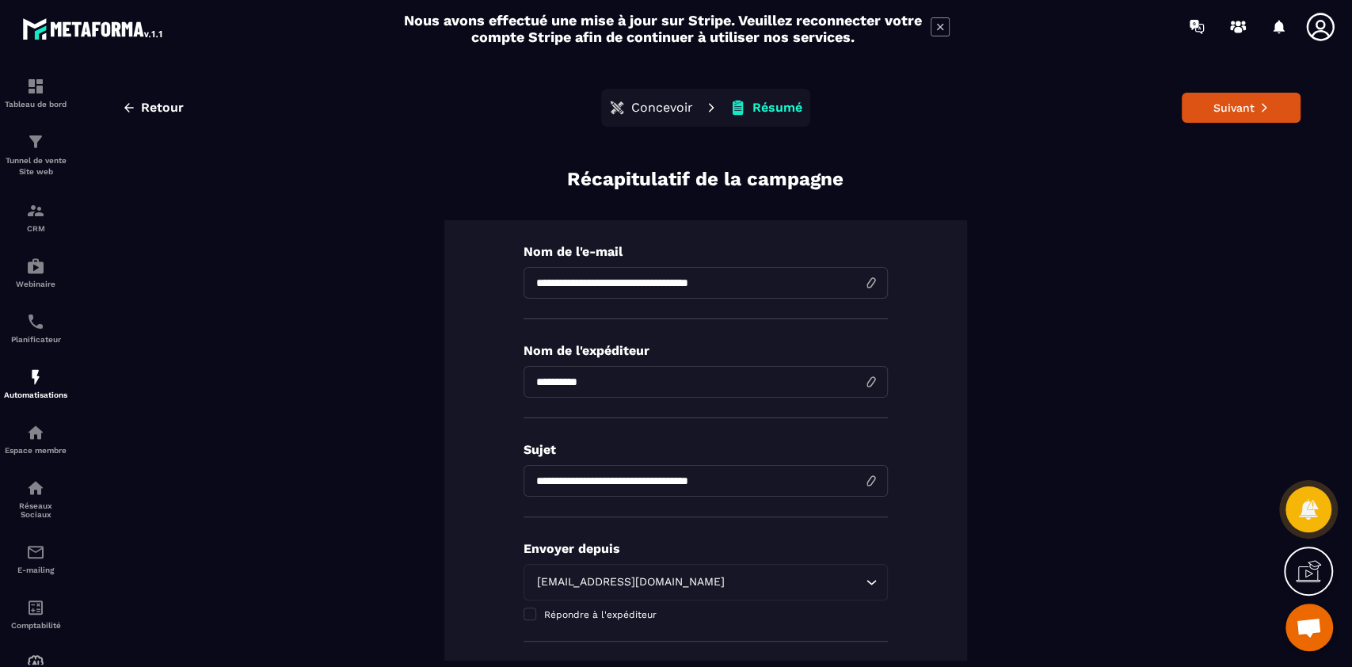
click at [700, 276] on input "**********" at bounding box center [706, 283] width 364 height 32
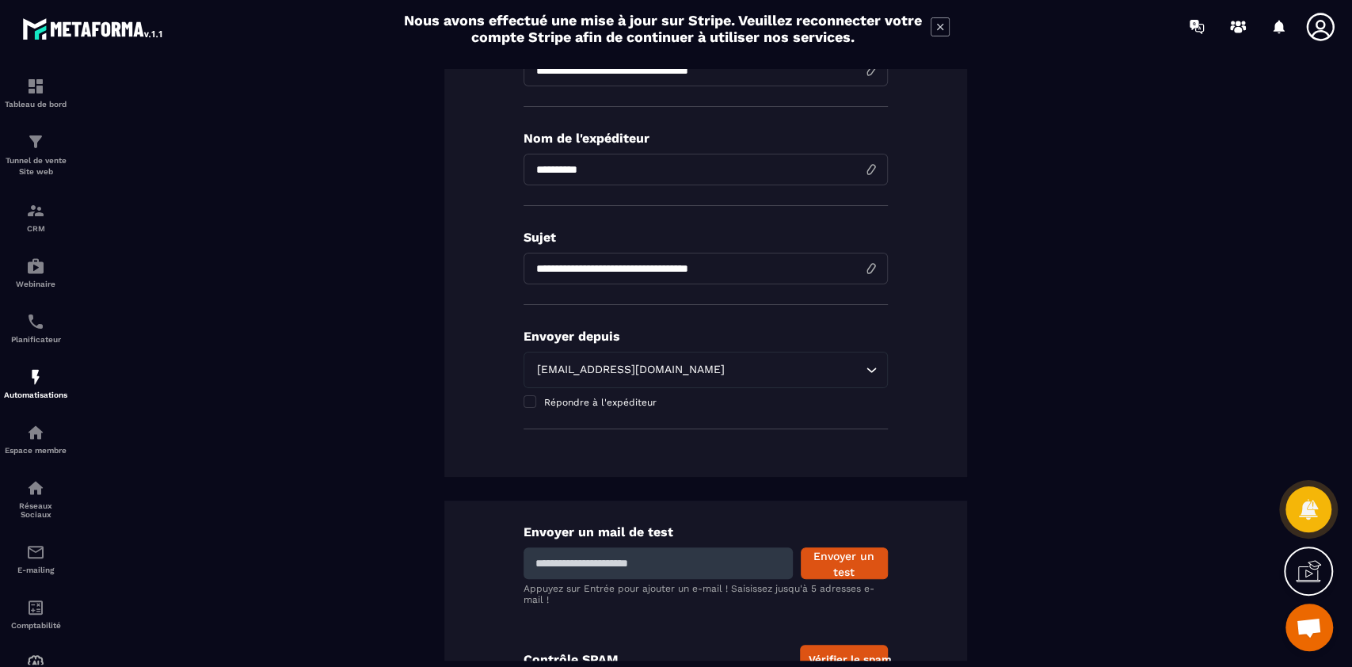
scroll to position [213, 0]
type input "**********"
click at [653, 262] on input "**********" at bounding box center [706, 268] width 364 height 32
paste input
type input "**********"
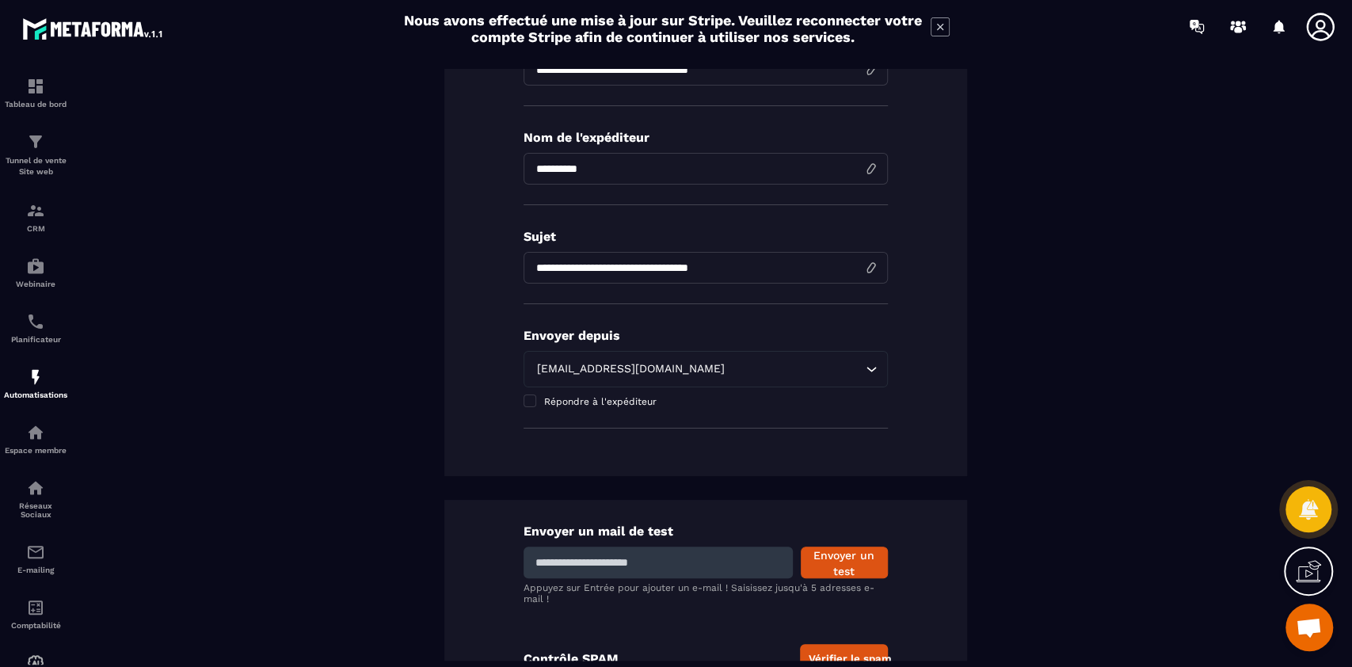
click at [1014, 295] on div "**********" at bounding box center [705, 333] width 1191 height 760
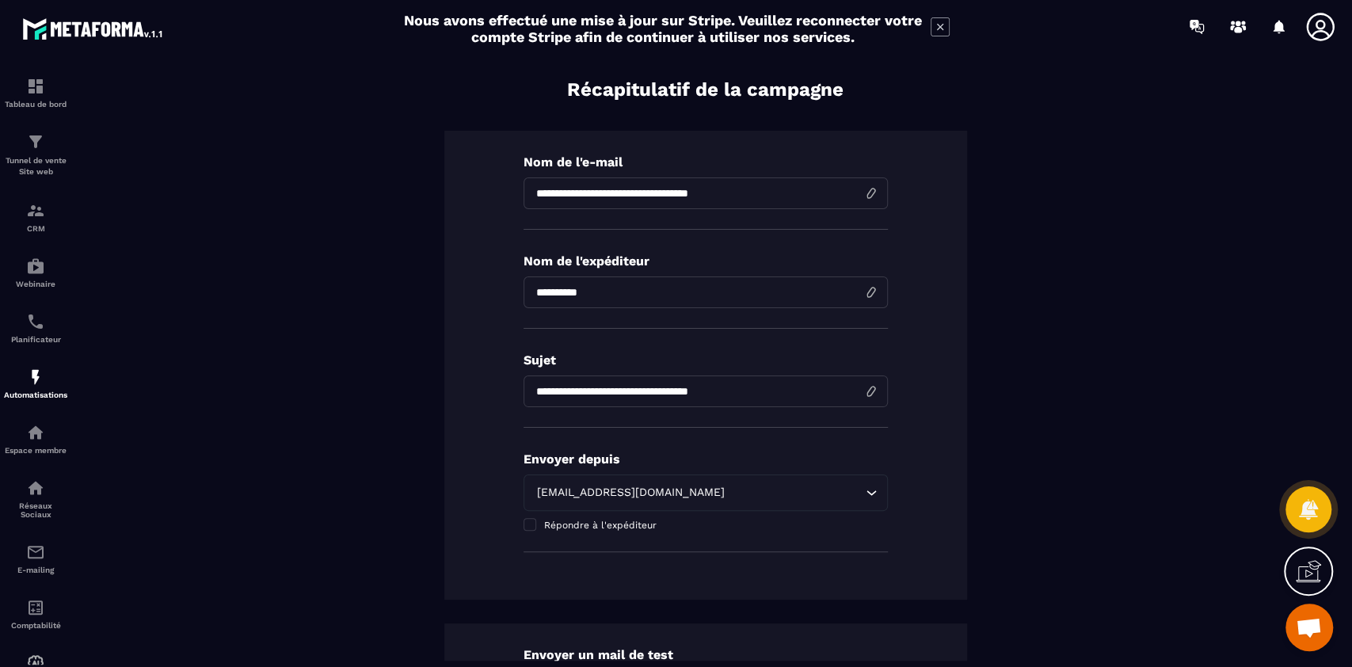
scroll to position [0, 0]
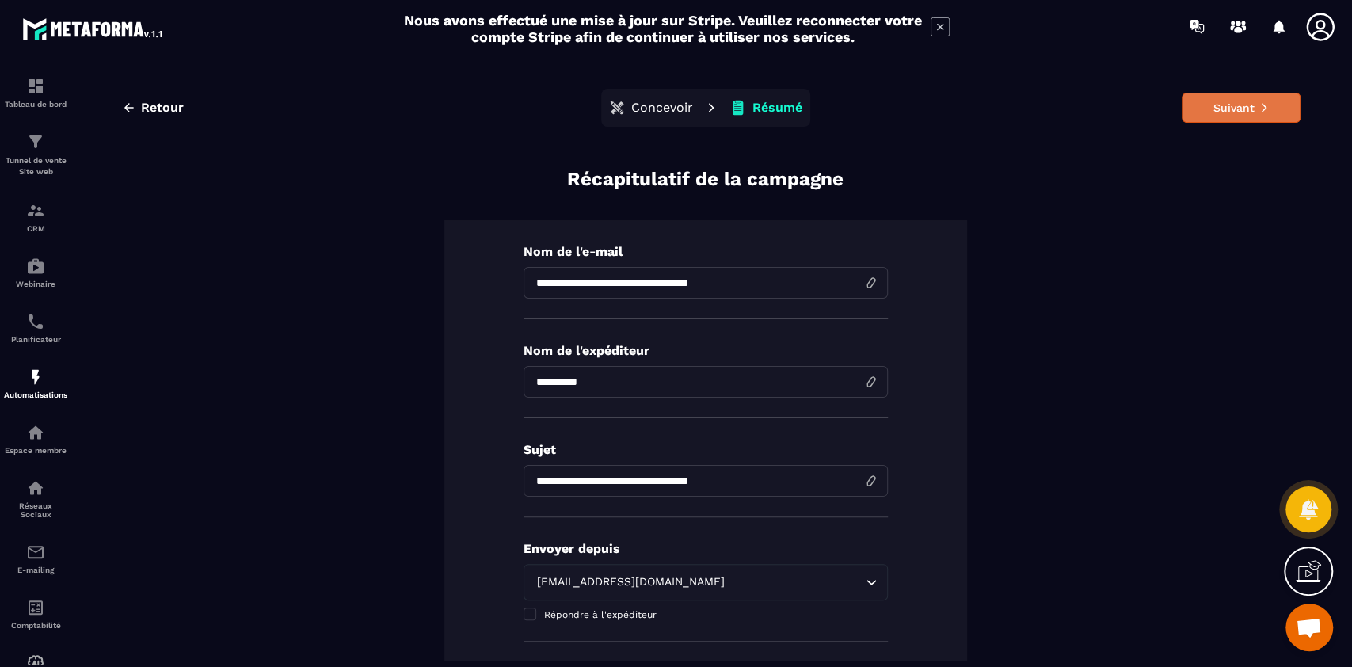
click at [1210, 110] on button "Suivant" at bounding box center [1241, 108] width 119 height 30
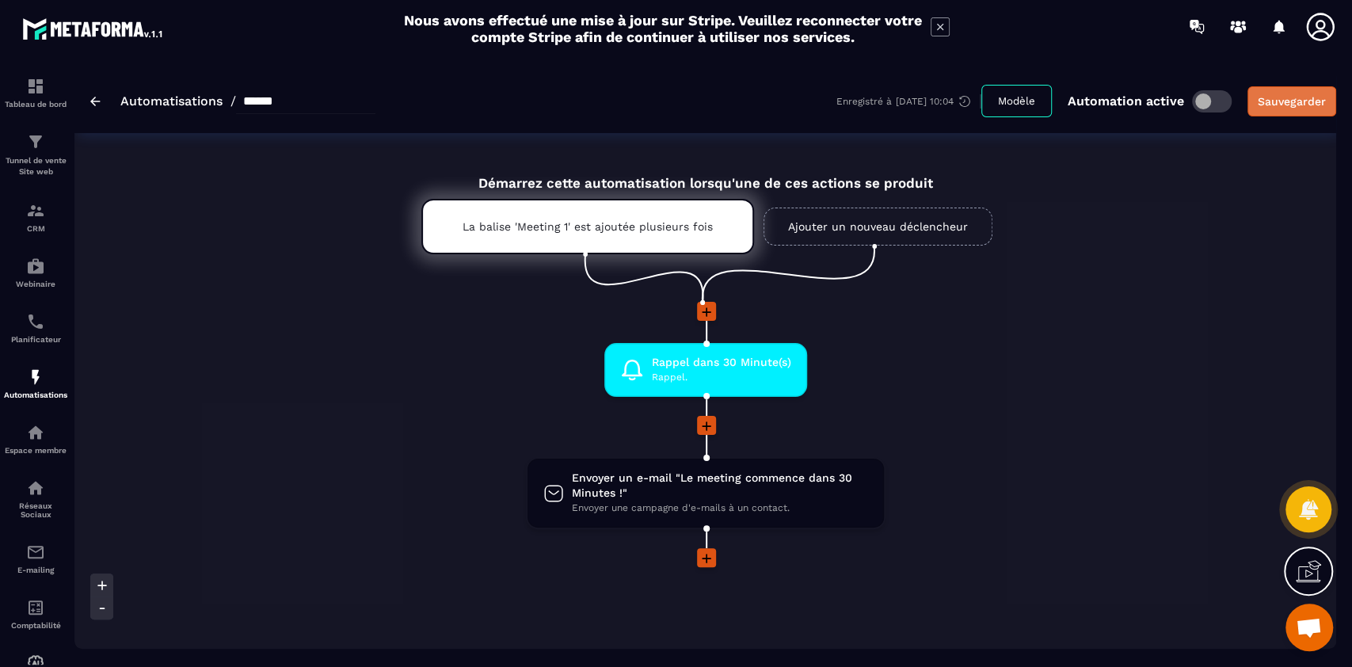
click at [1271, 97] on div "Sauvegarder" at bounding box center [1292, 101] width 68 height 16
click at [33, 238] on link "CRM" at bounding box center [35, 216] width 63 height 55
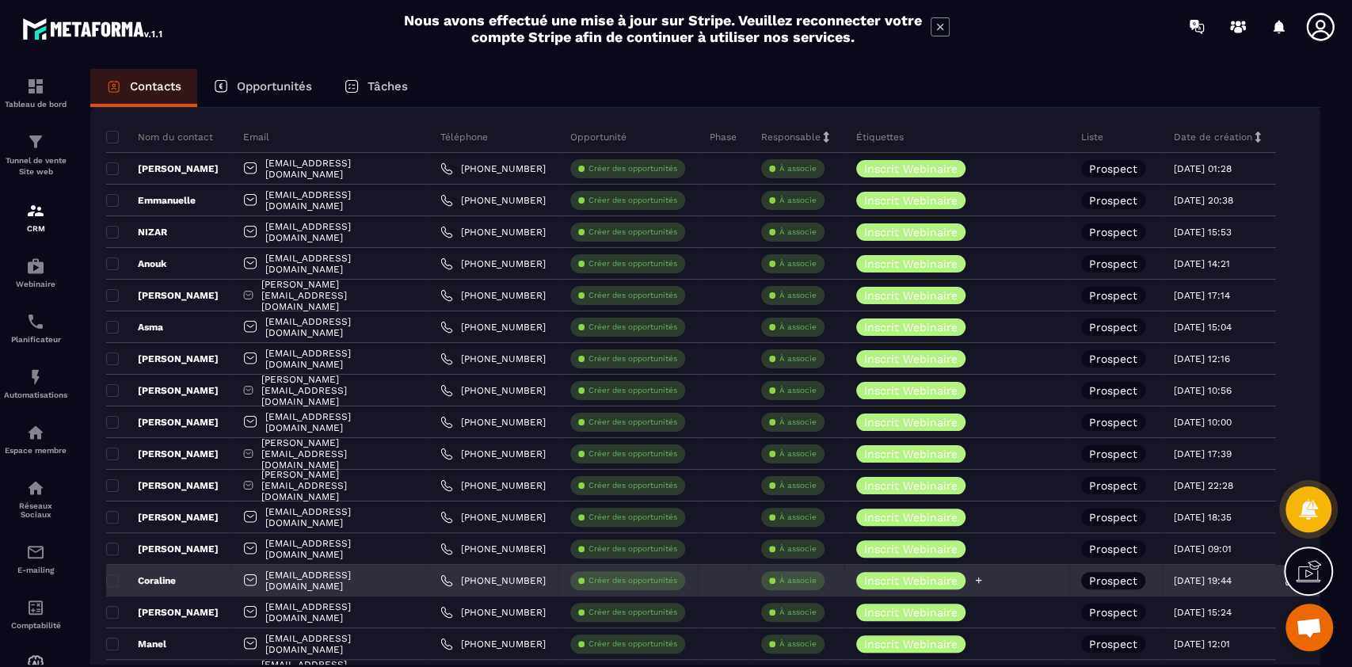
scroll to position [90, 0]
